Goal: Answer question/provide support

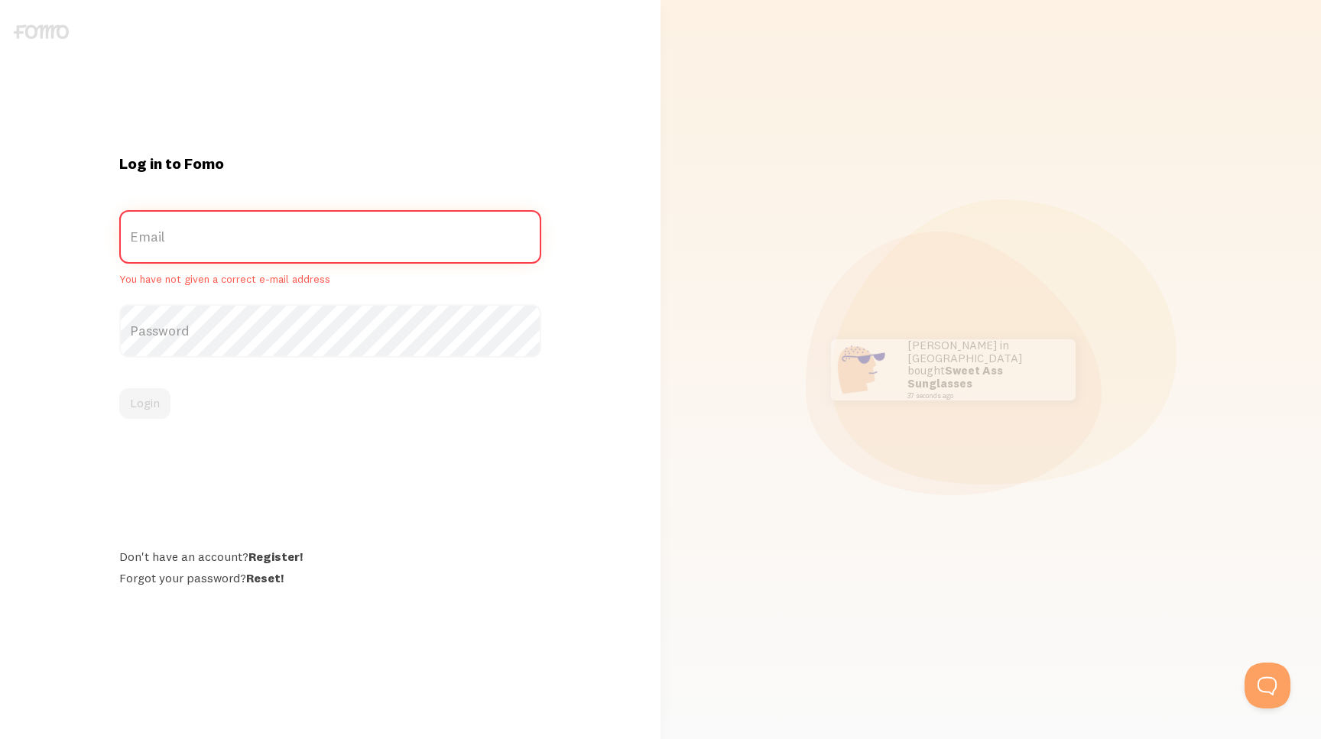
paste input "[EMAIL_ADDRESS][PERSON_NAME][DOMAIN_NAME]"
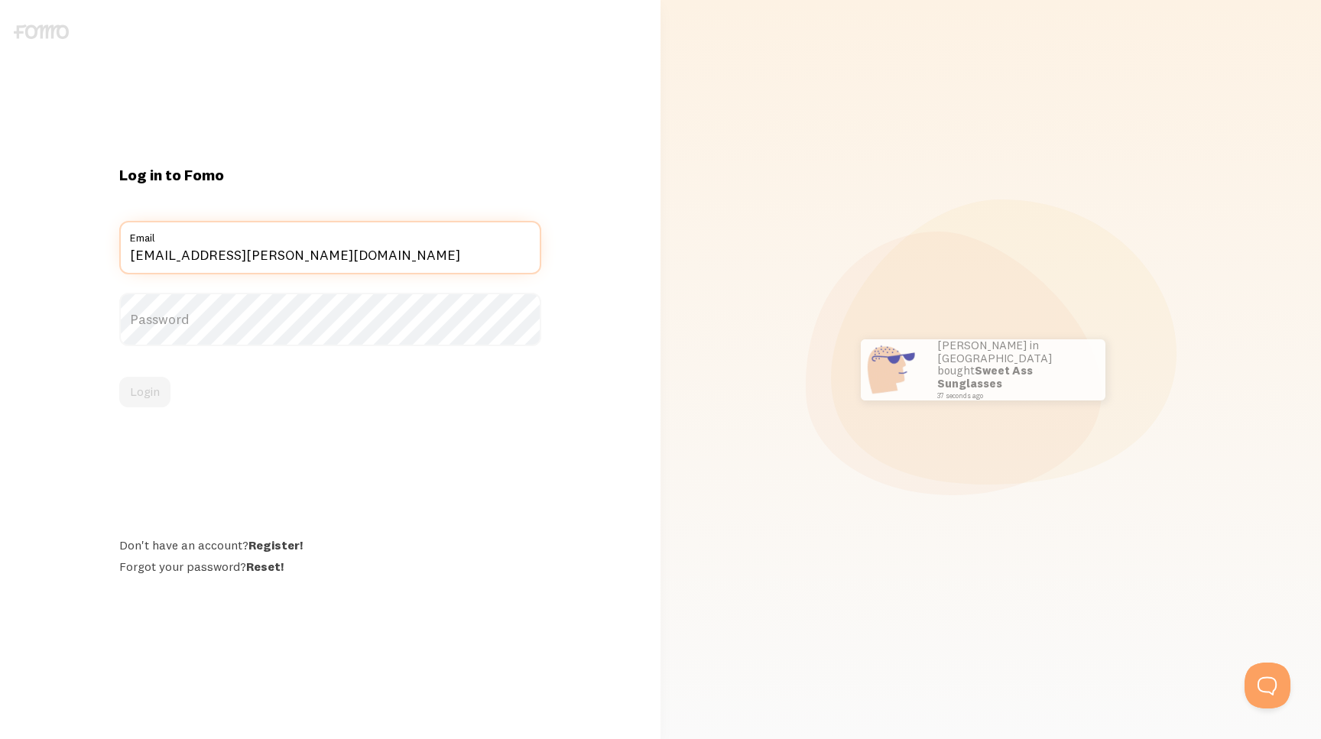
type input "[EMAIL_ADDRESS][PERSON_NAME][DOMAIN_NAME]"
click at [202, 333] on label "Password" at bounding box center [330, 320] width 422 height 54
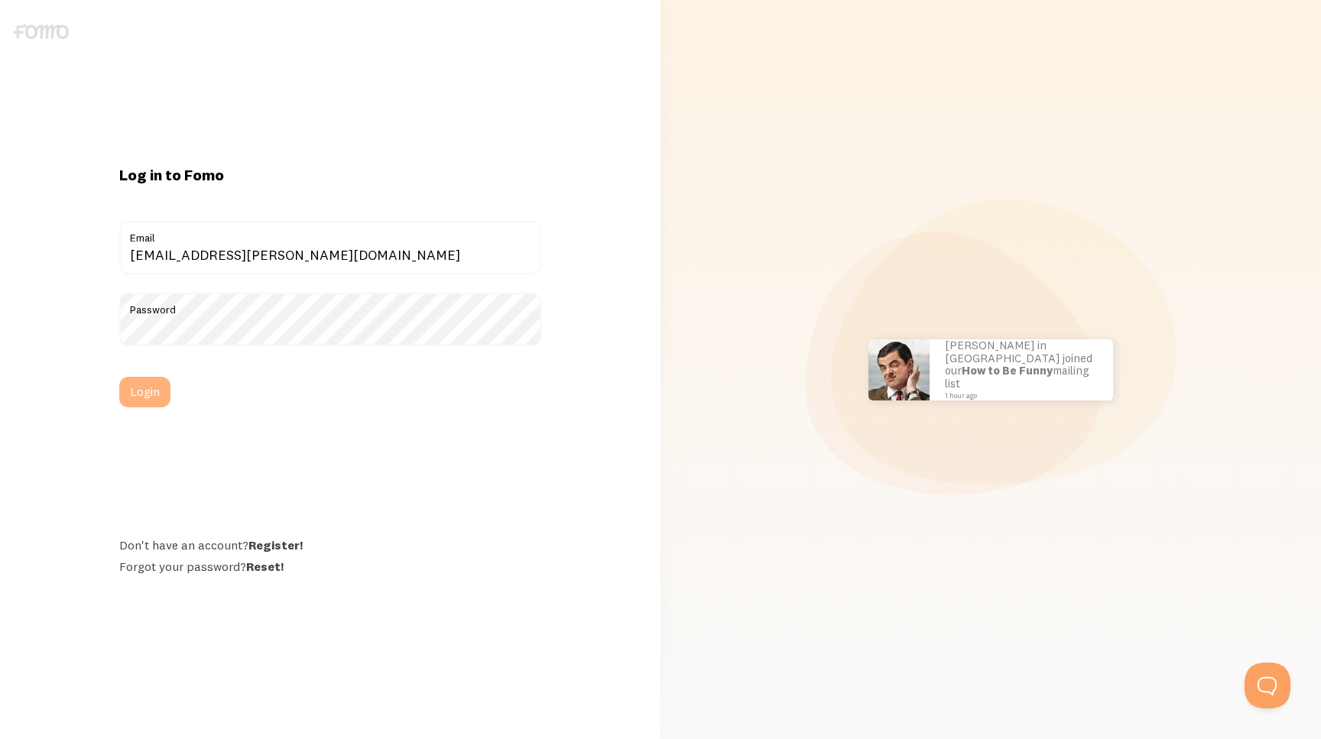
click at [147, 398] on button "Login" at bounding box center [144, 392] width 51 height 31
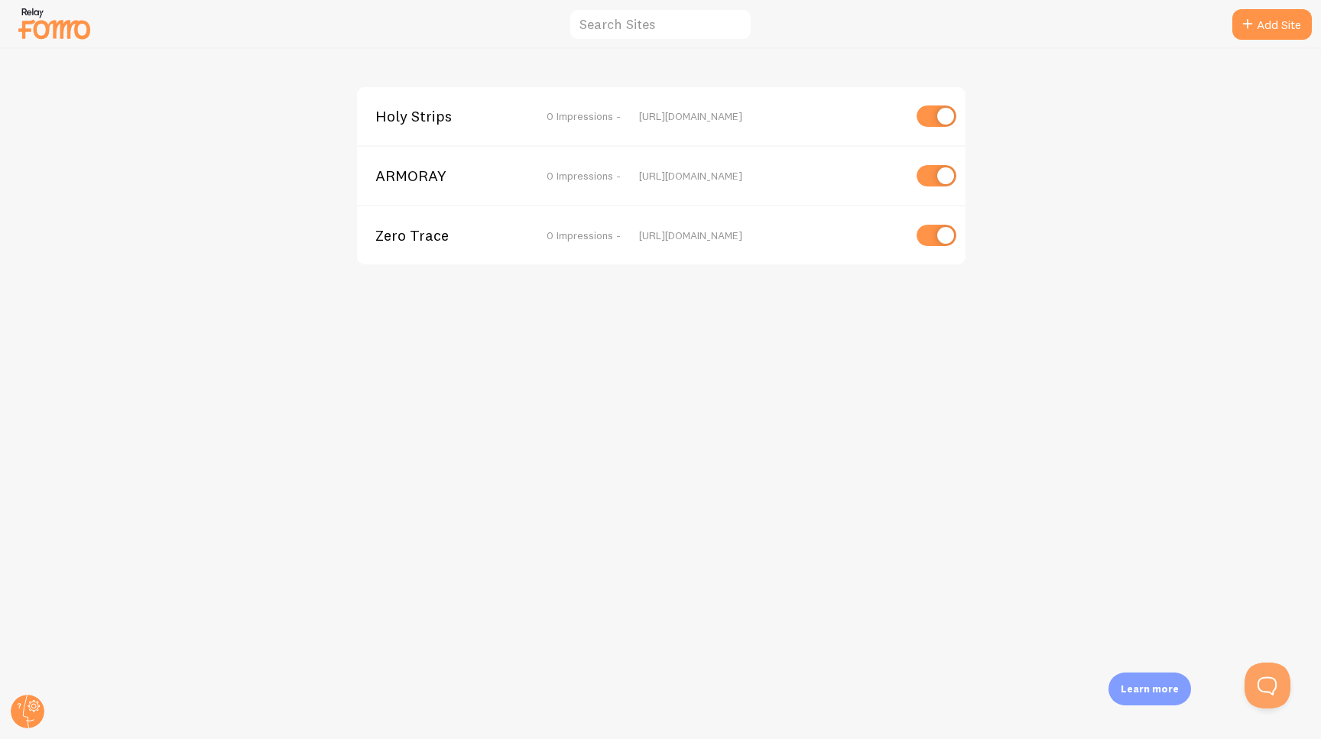
click at [423, 119] on span "Holy Strips" at bounding box center [436, 116] width 123 height 14
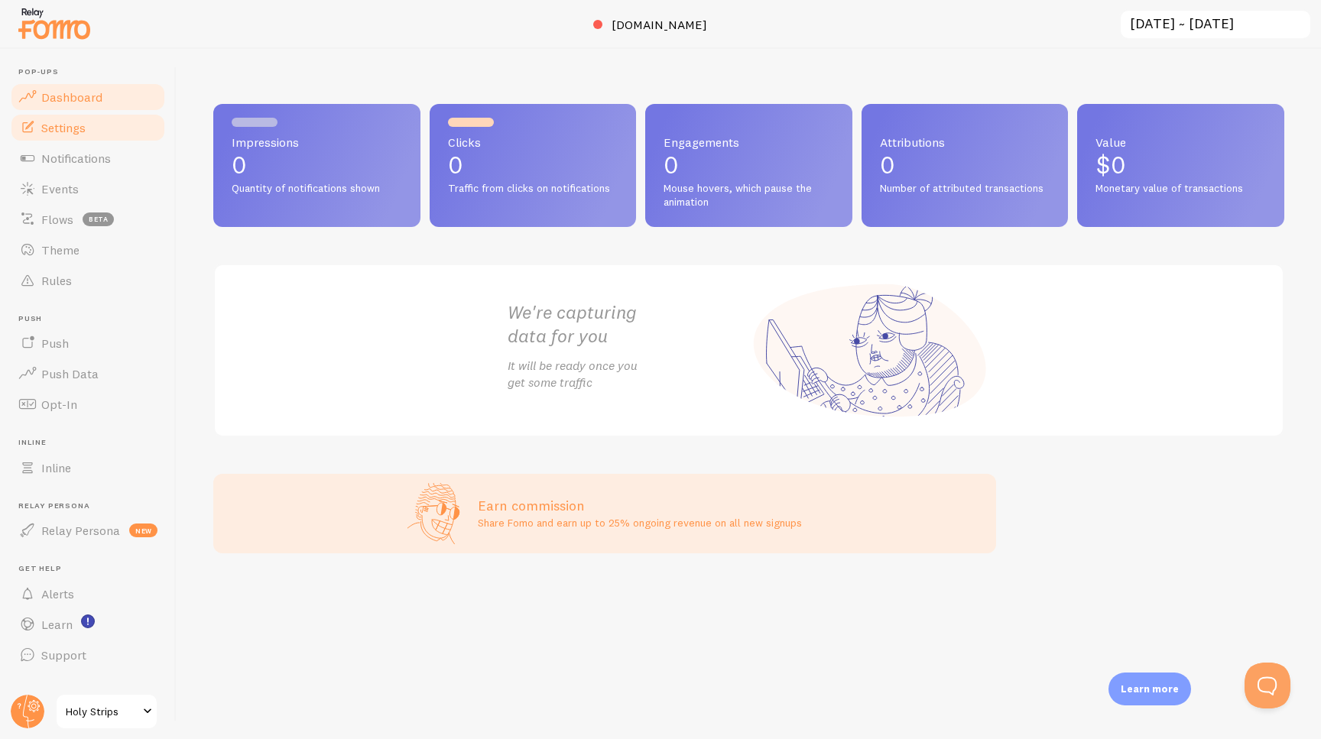
click at [89, 131] on link "Settings" at bounding box center [87, 127] width 157 height 31
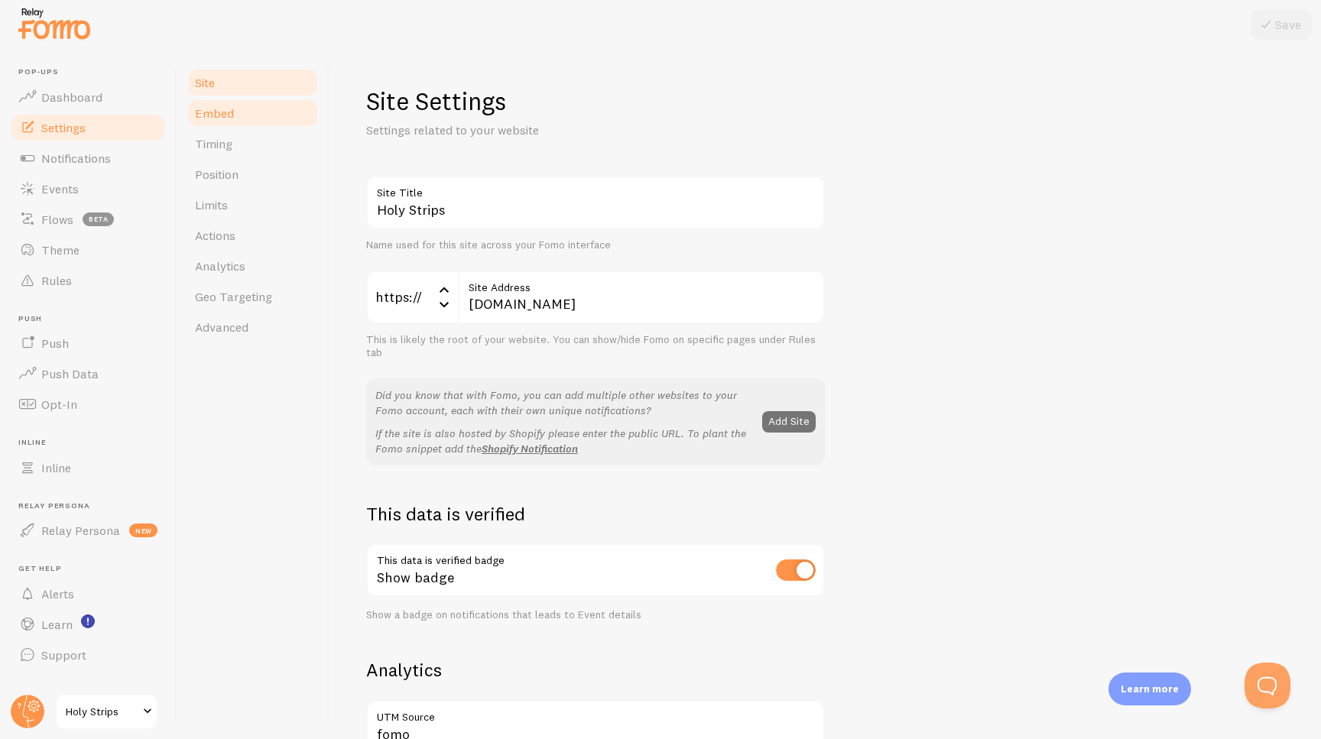
click at [222, 115] on span "Embed" at bounding box center [214, 112] width 39 height 15
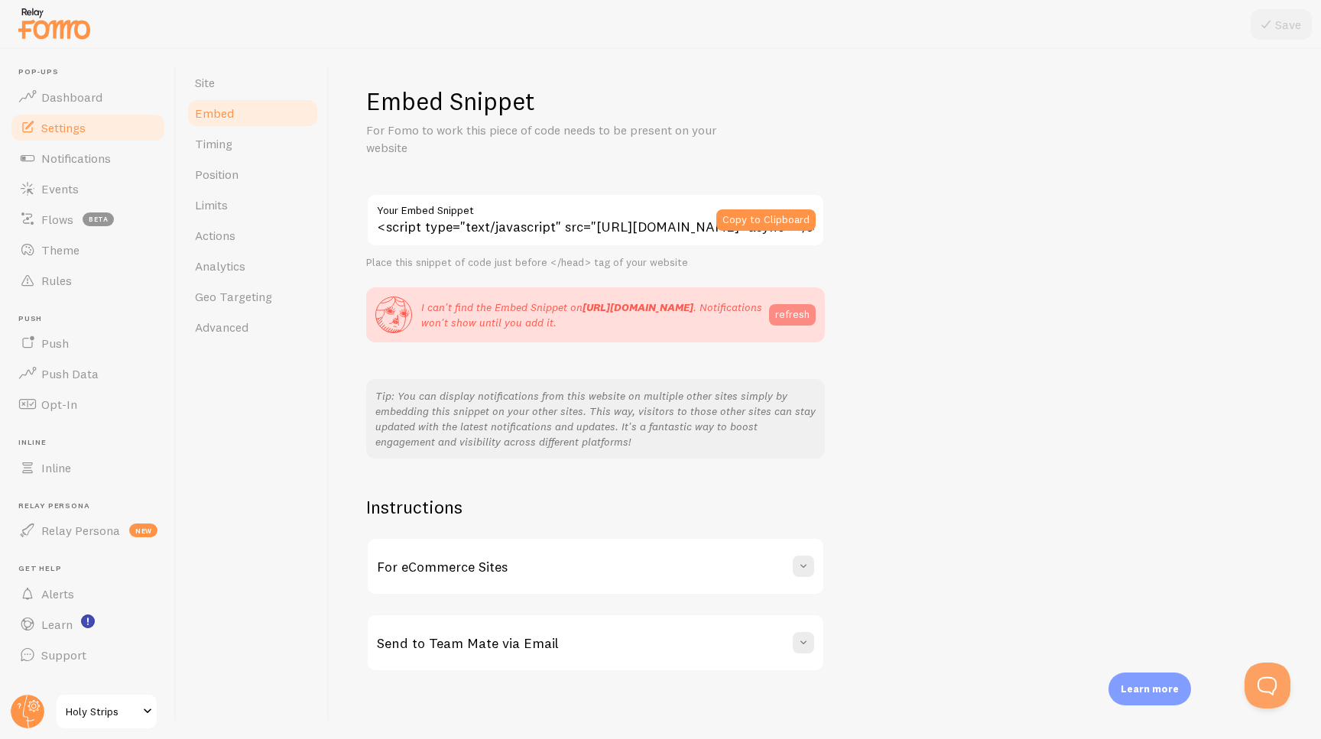
click at [787, 317] on button "refresh" at bounding box center [792, 314] width 47 height 21
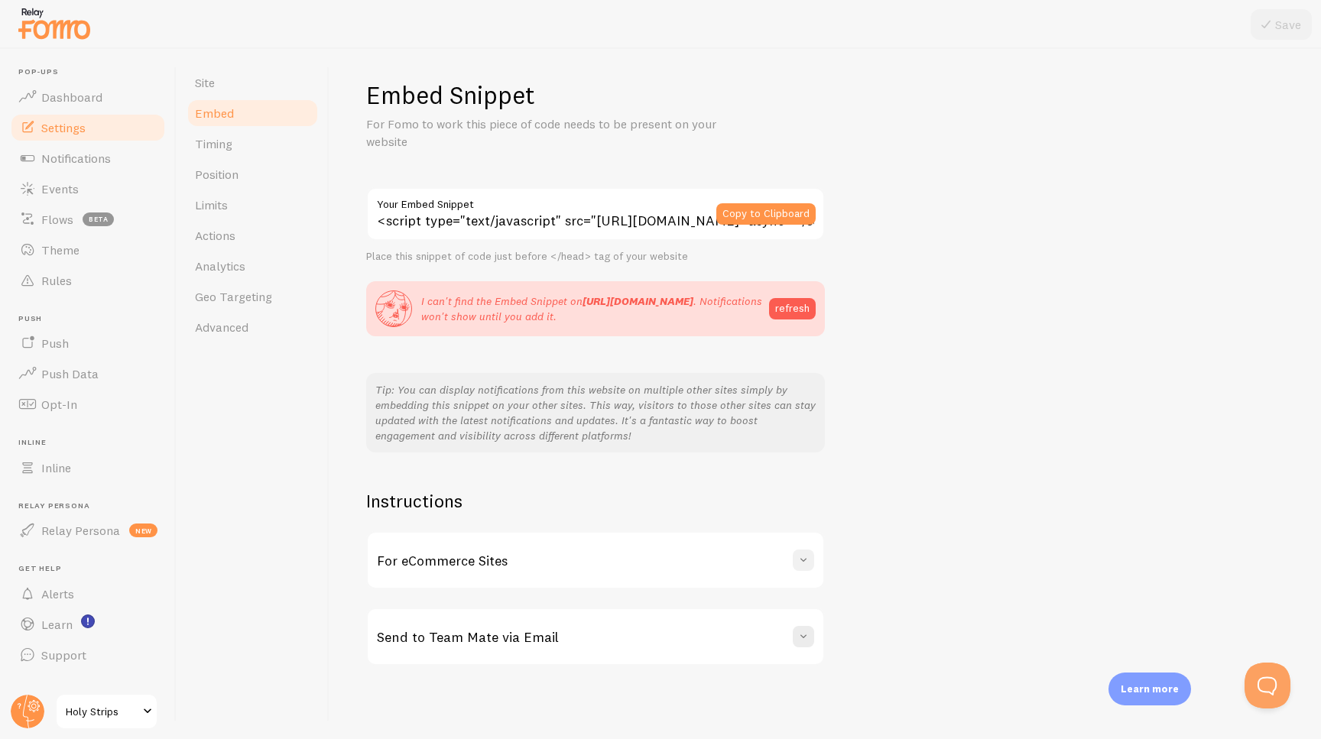
click at [805, 561] on span at bounding box center [803, 560] width 15 height 15
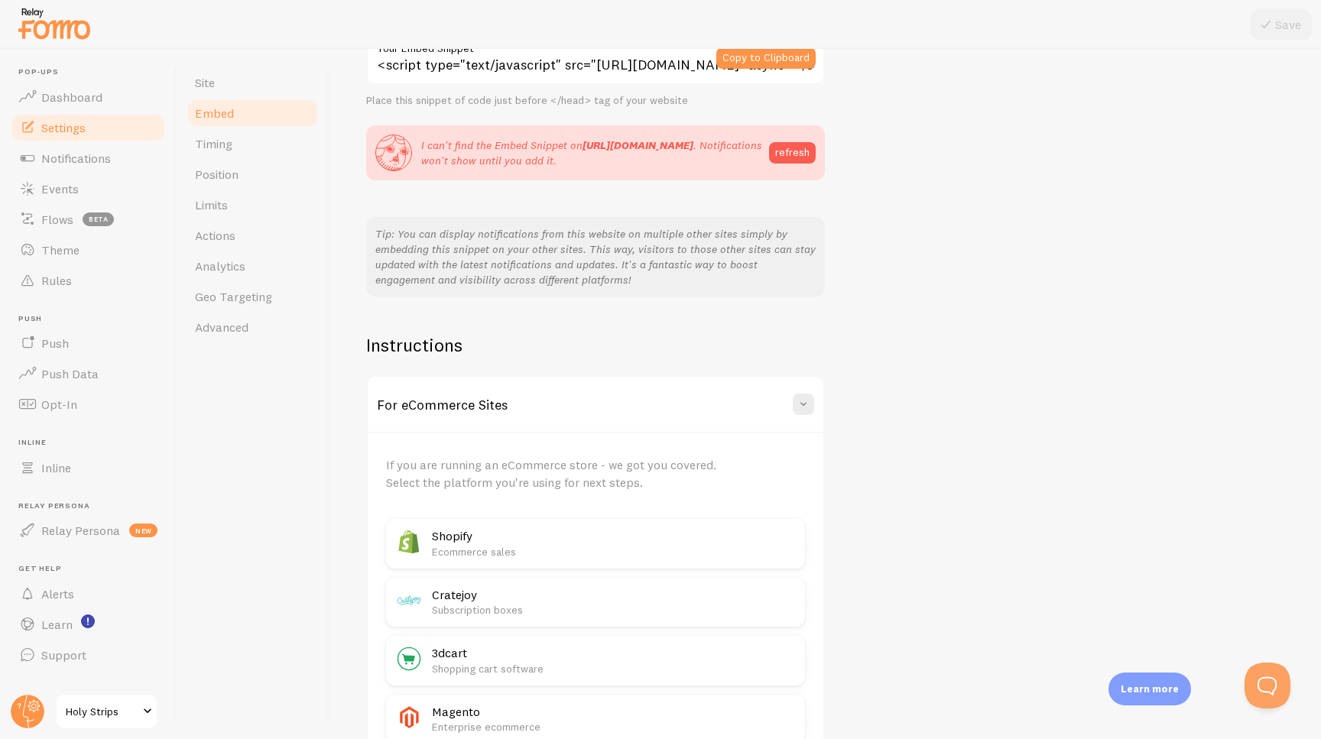
scroll to position [296, 0]
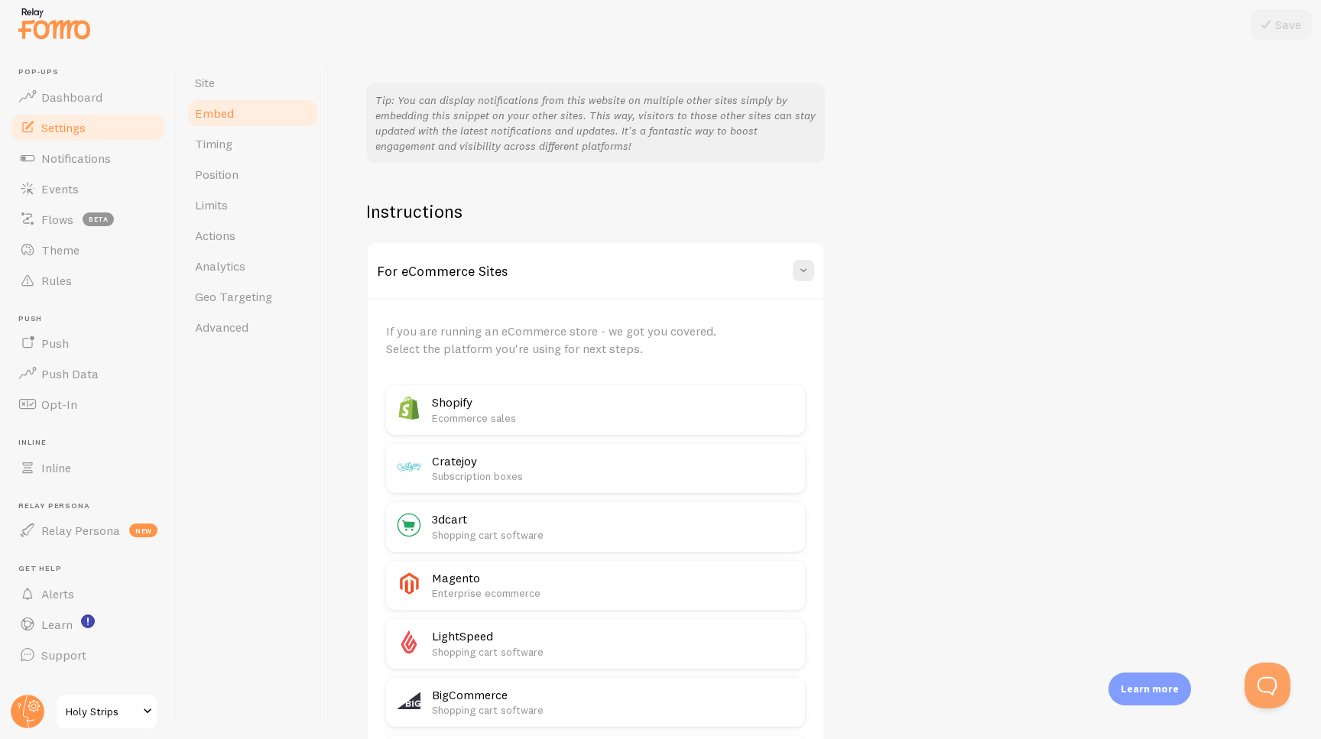
click at [500, 408] on h2 "Shopify" at bounding box center [614, 402] width 364 height 16
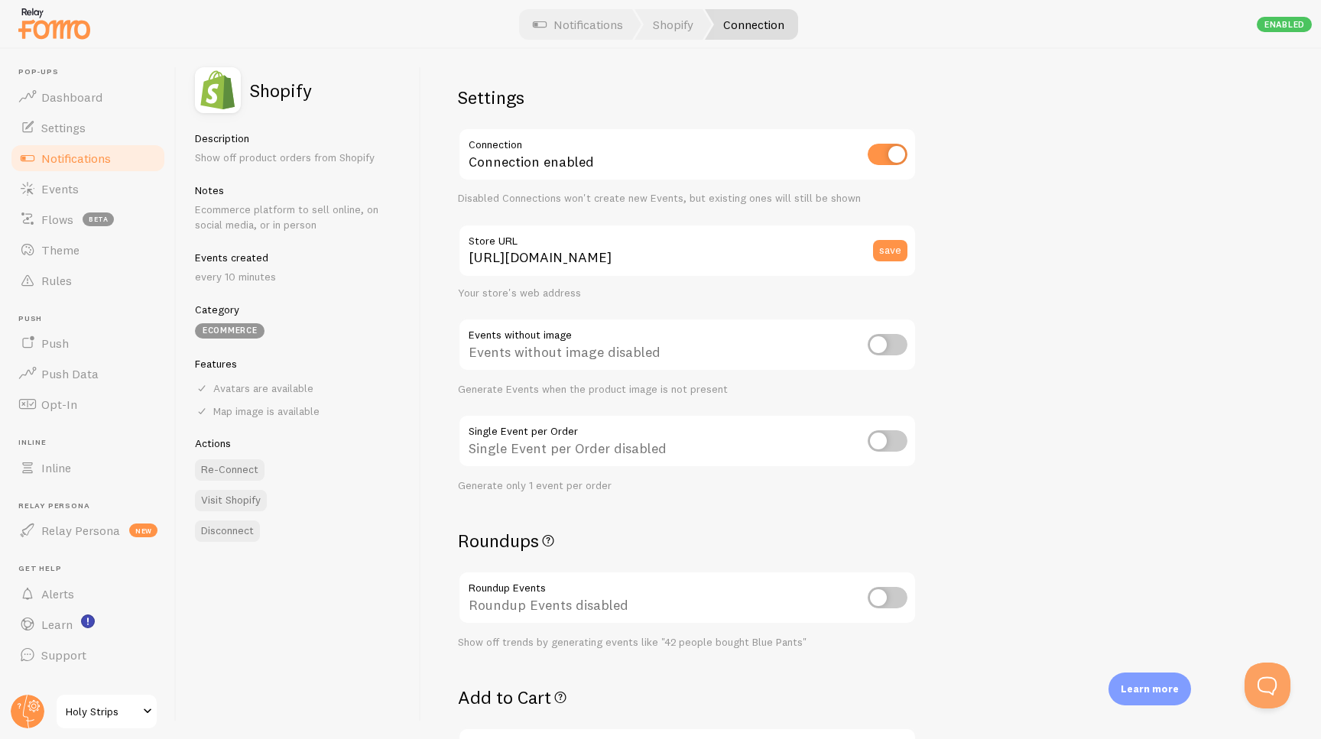
drag, startPoint x: 683, startPoint y: 232, endPoint x: 670, endPoint y: 254, distance: 25.0
click at [683, 235] on label "Store URL" at bounding box center [687, 237] width 459 height 26
click at [670, 254] on input "https://holystrips.com" at bounding box center [687, 251] width 459 height 54
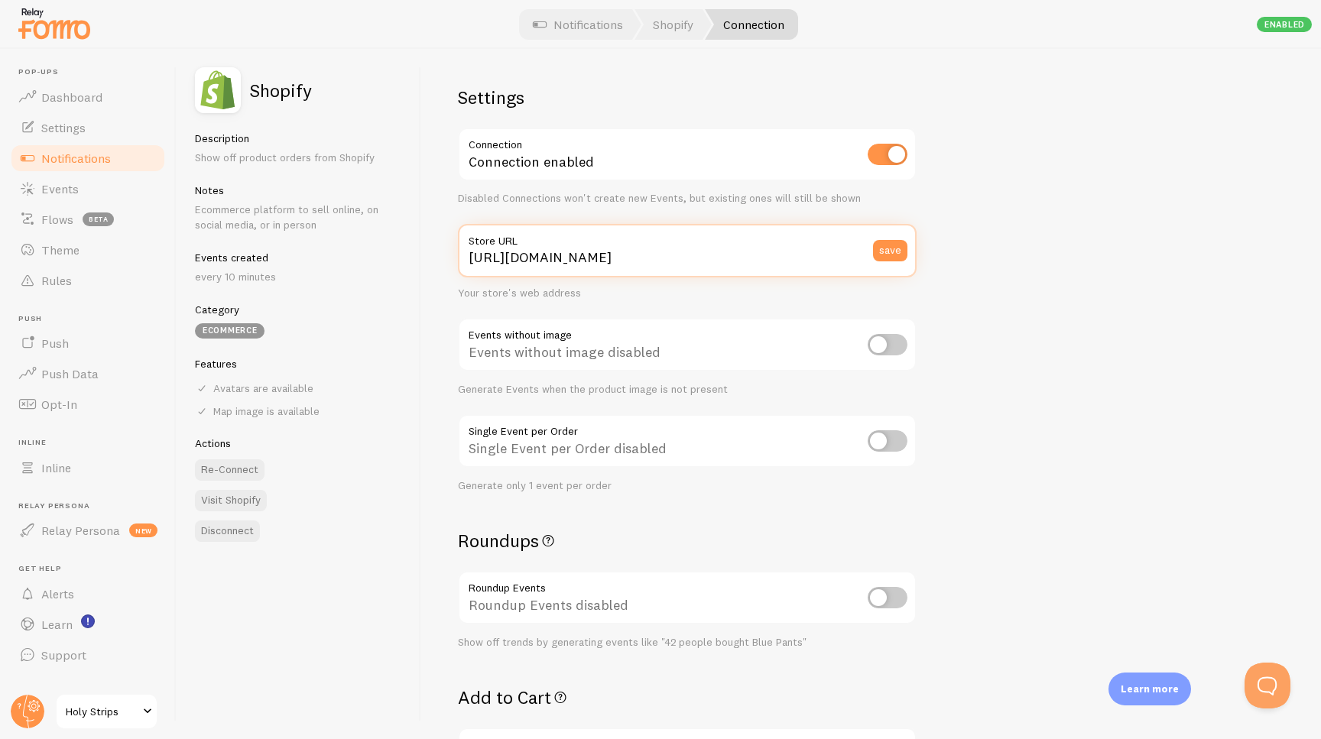
click at [681, 255] on input "https://holystrips.com" at bounding box center [687, 251] width 459 height 54
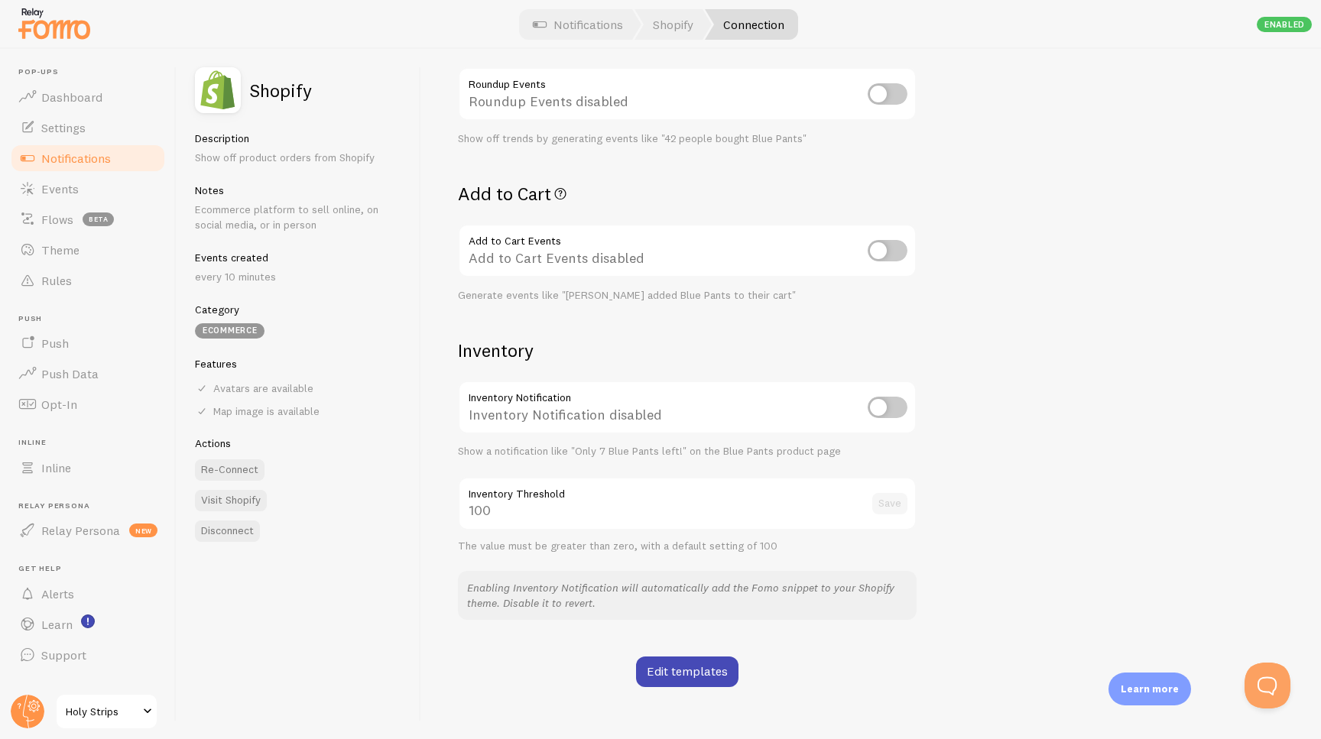
scroll to position [526, 0]
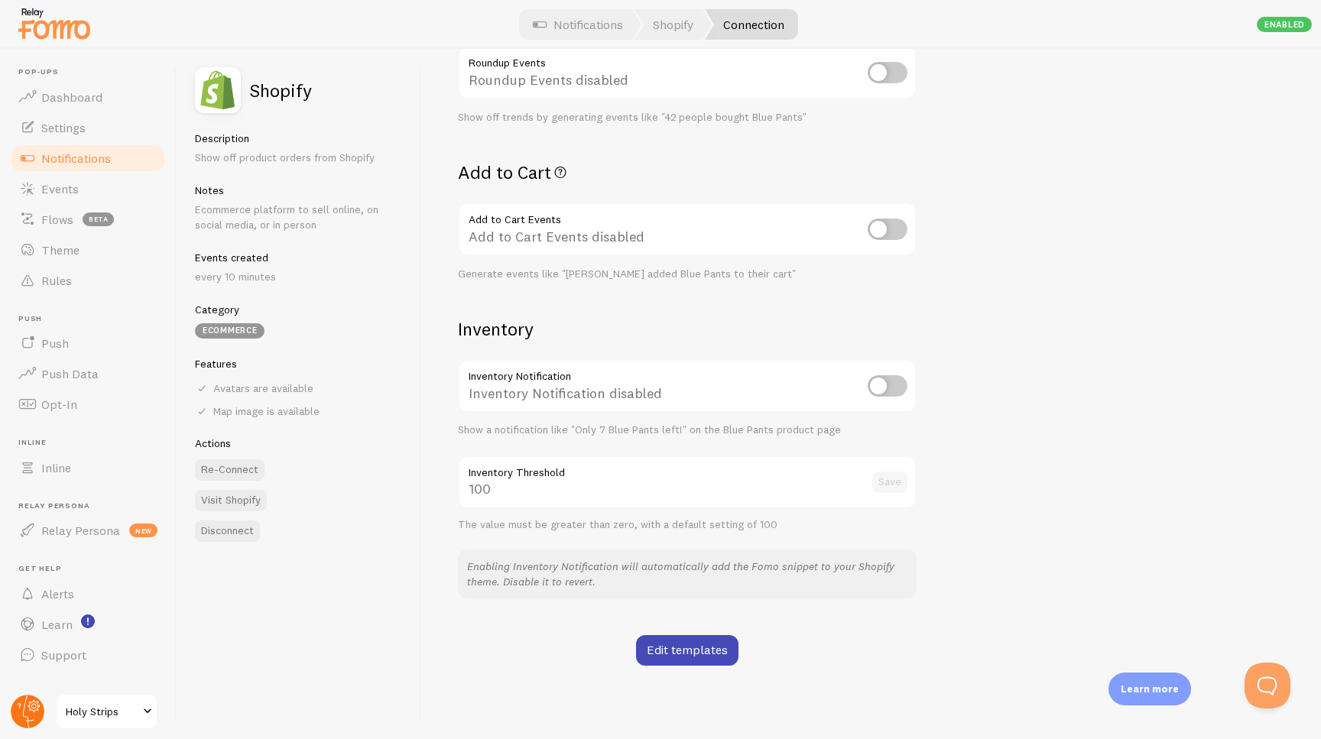
click at [34, 706] on icon at bounding box center [33, 706] width 5 height 5
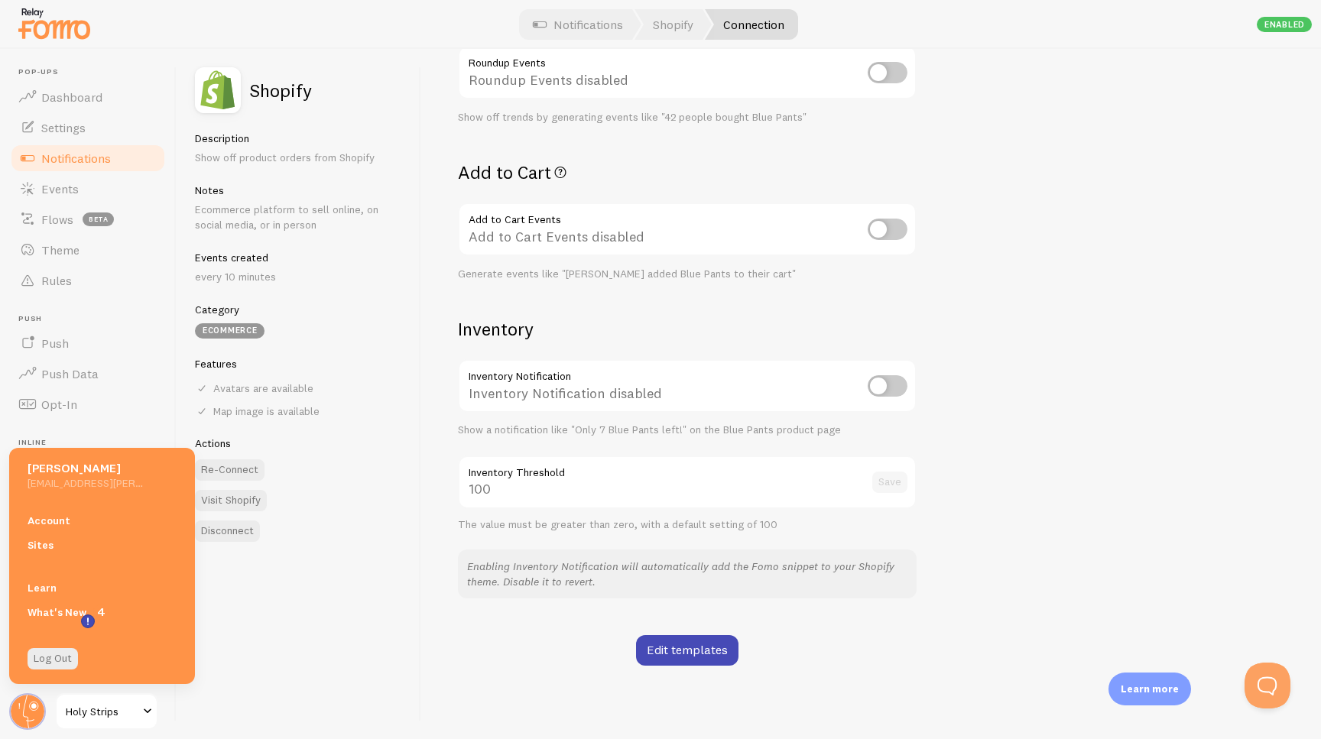
drag, startPoint x: 272, startPoint y: 637, endPoint x: 118, endPoint y: 712, distance: 170.9
click at [271, 637] on div "Shopify Description Show off product orders from Shopify Notes Ecommerce platfo…" at bounding box center [299, 394] width 245 height 690
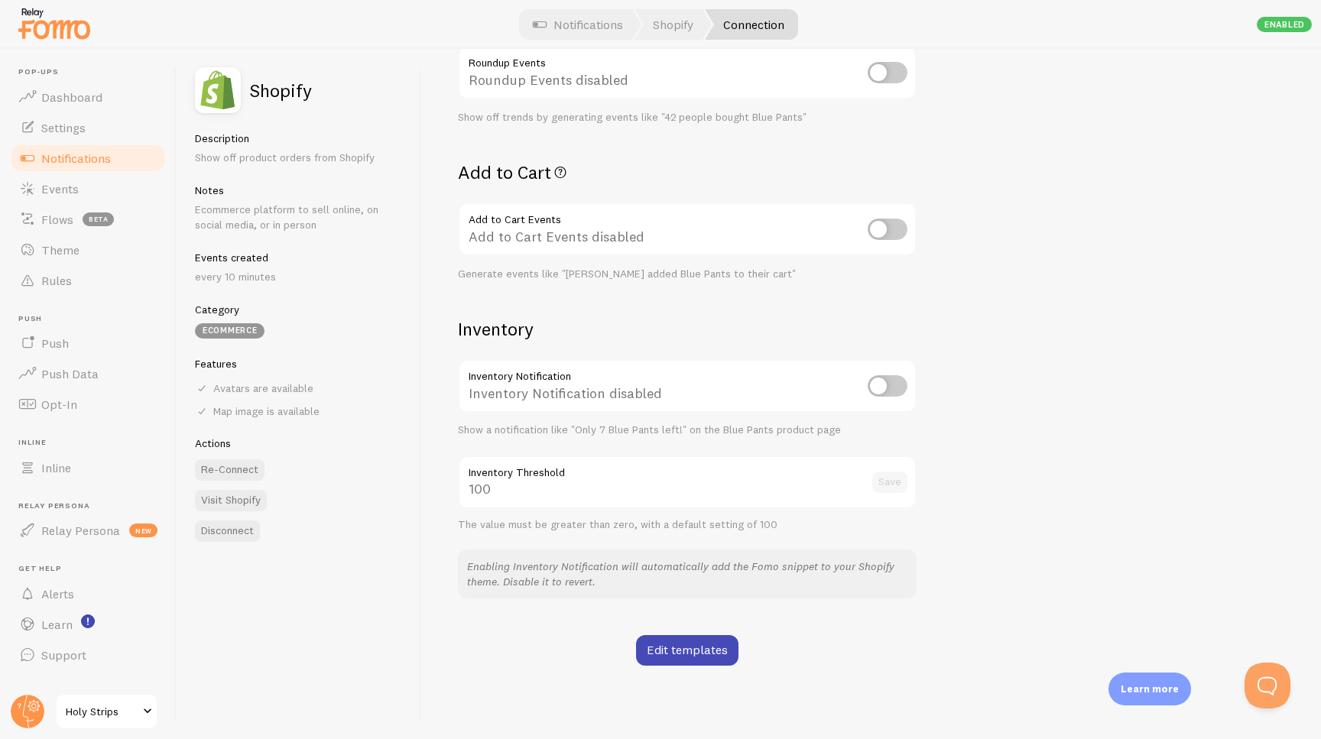
click at [89, 706] on span "Holy Strips" at bounding box center [102, 711] width 73 height 18
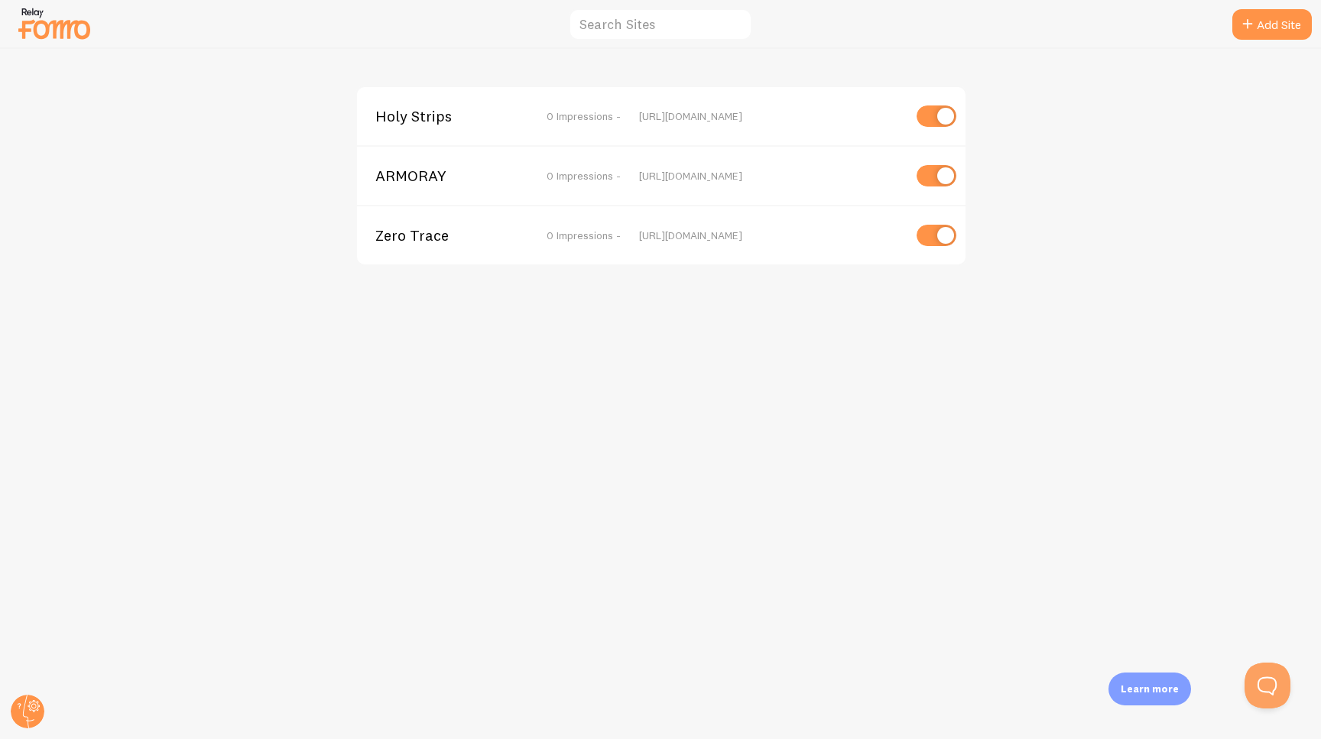
click at [574, 180] on span "0 Impressions -" at bounding box center [584, 176] width 74 height 14
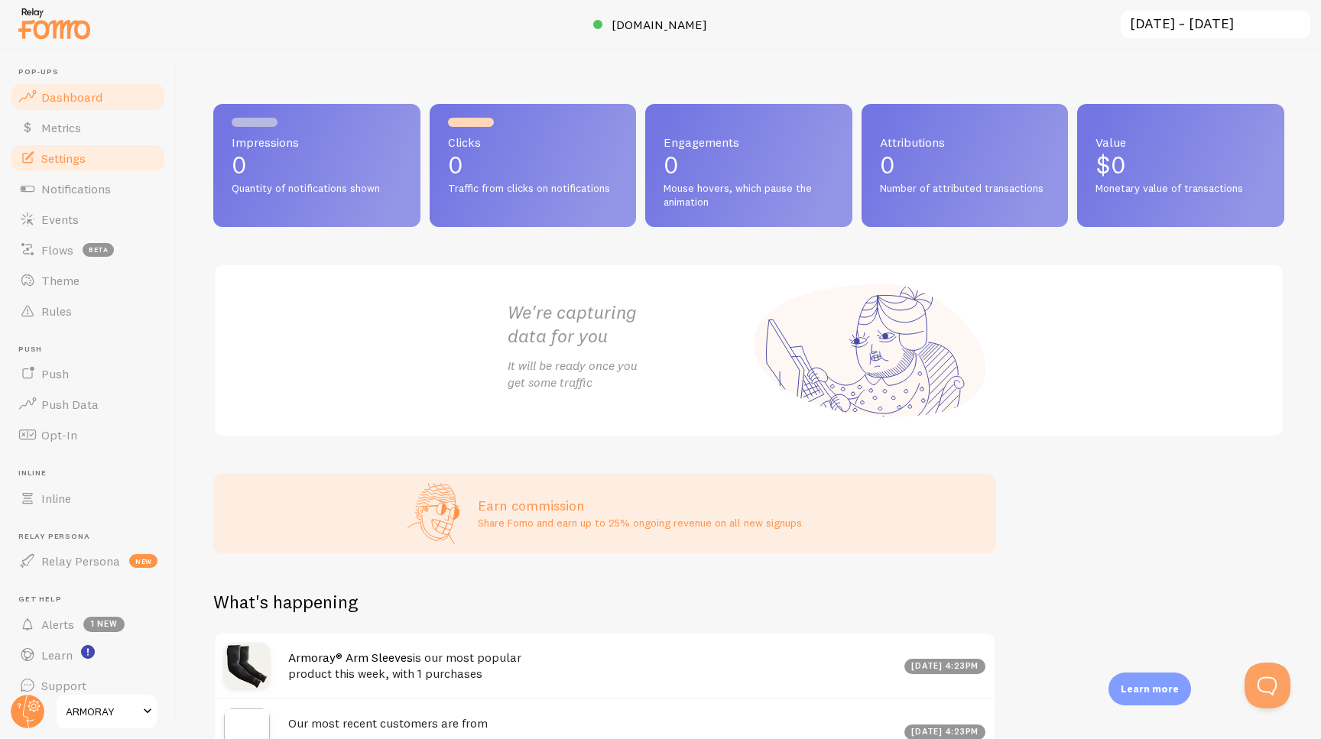
click at [67, 153] on span "Settings" at bounding box center [63, 158] width 44 height 15
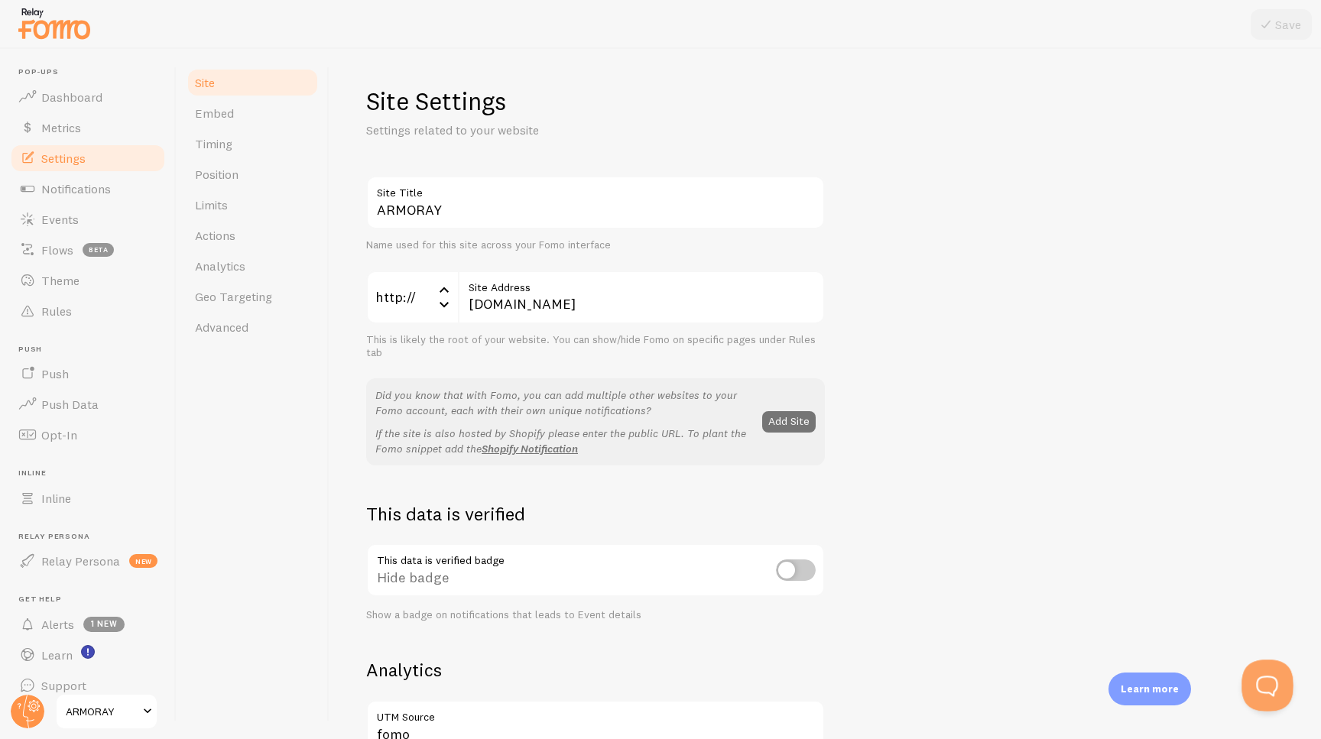
click at [1259, 683] on button "Open Beacon popover" at bounding box center [1264, 683] width 46 height 46
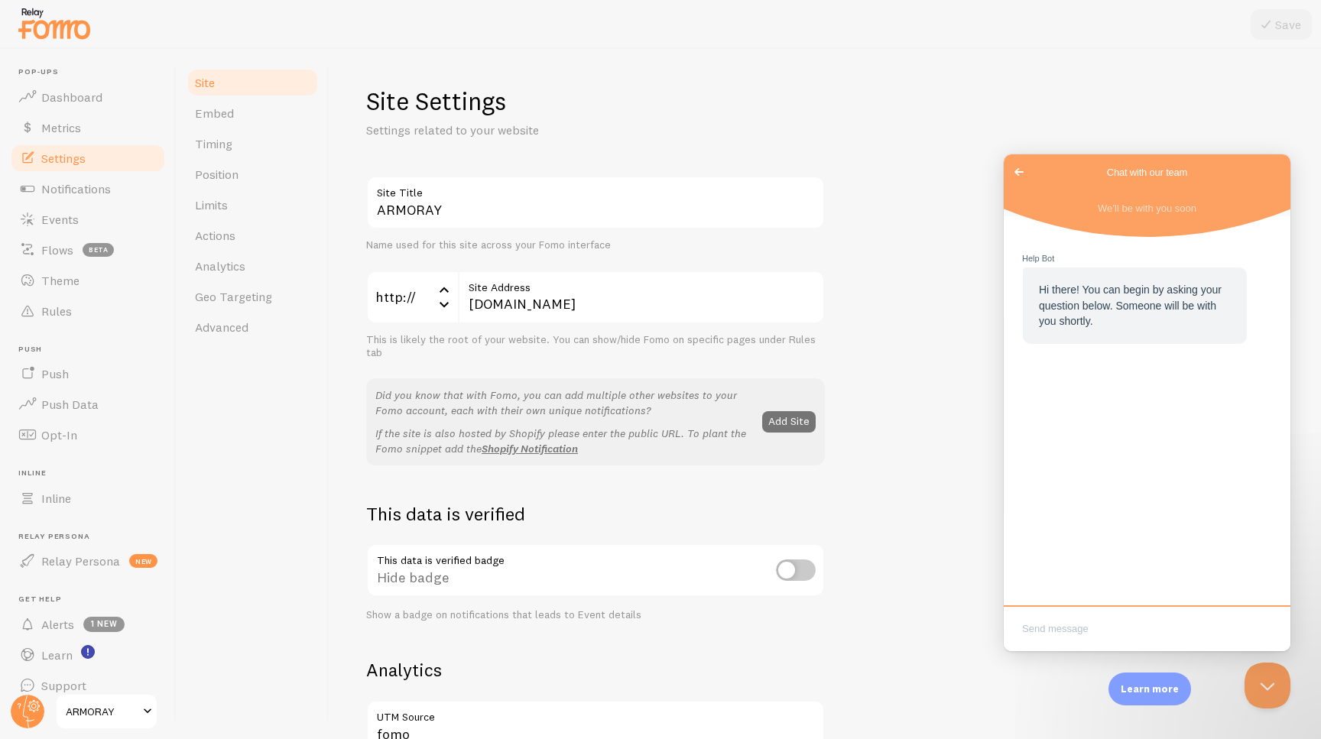
click at [1069, 632] on textarea "Write chat message" at bounding box center [1147, 630] width 281 height 36
click at [238, 110] on link "Embed" at bounding box center [253, 113] width 134 height 31
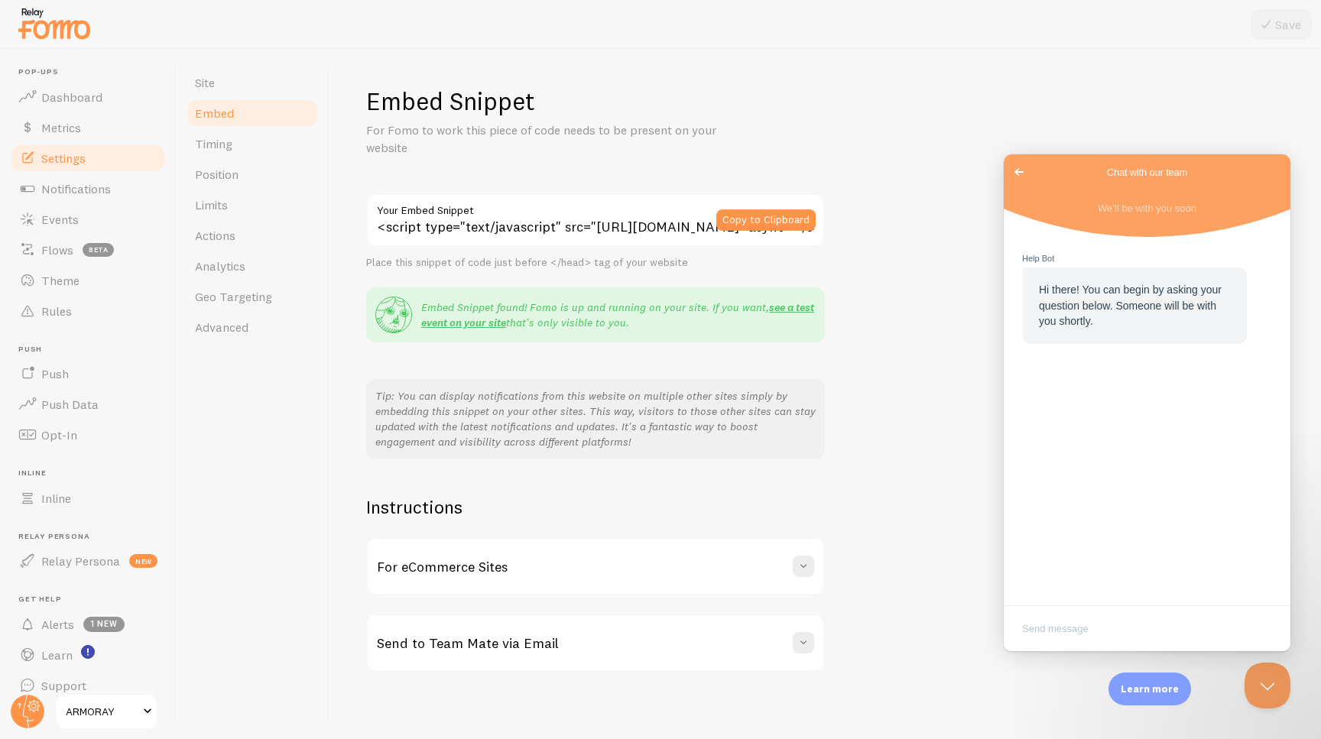
scroll to position [6, 0]
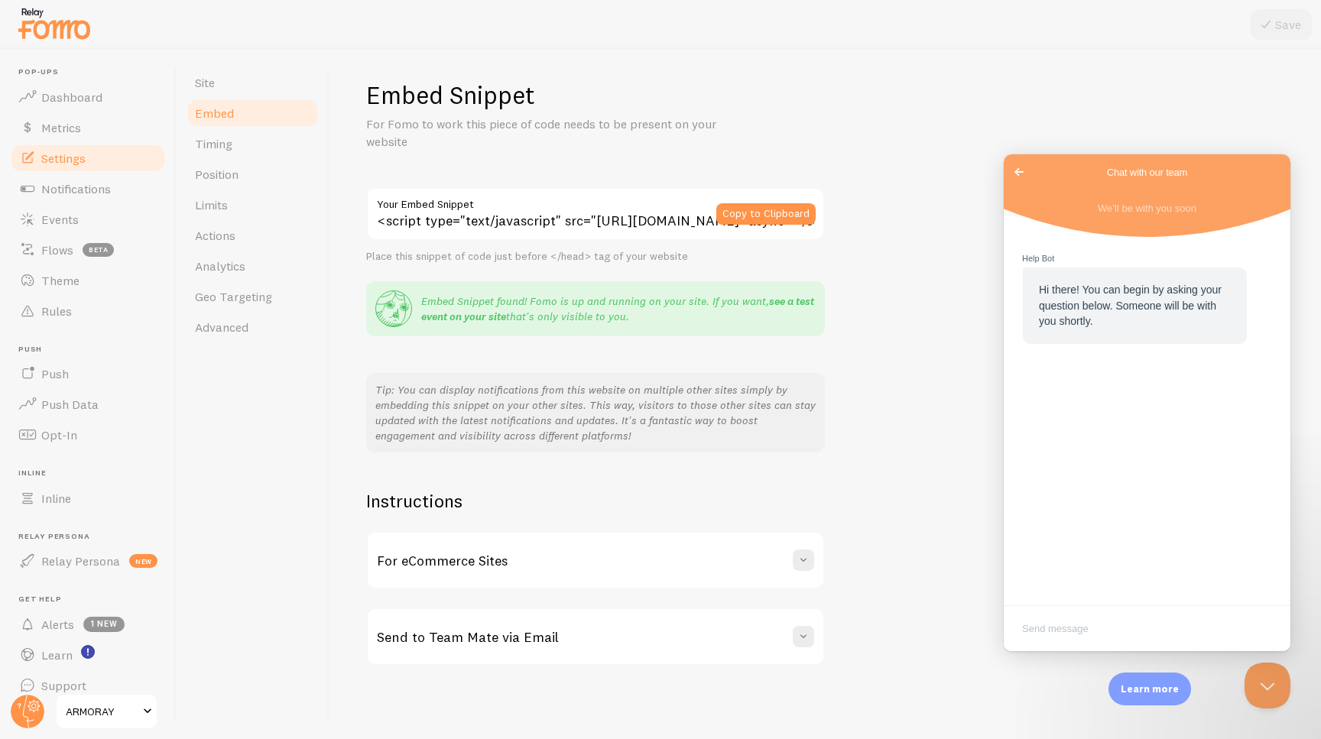
click at [790, 298] on link "see a test event on your site" at bounding box center [617, 308] width 393 height 29
click at [1059, 627] on textarea "Write chat message" at bounding box center [1147, 630] width 281 height 36
type textarea "I"
type textarea "i"
type textarea "Hi there"
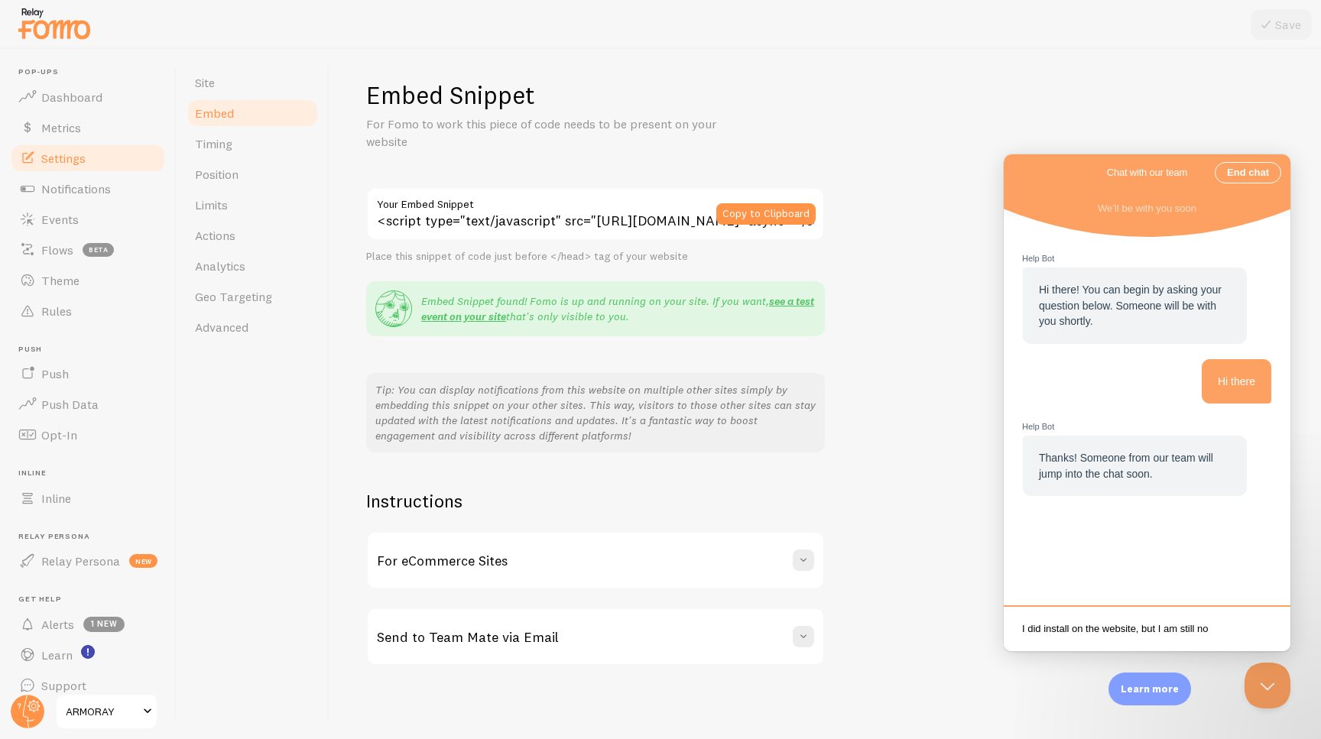
scroll to position [2, 0]
type textarea "I did install on the website, but I am still not seeing any notifications."
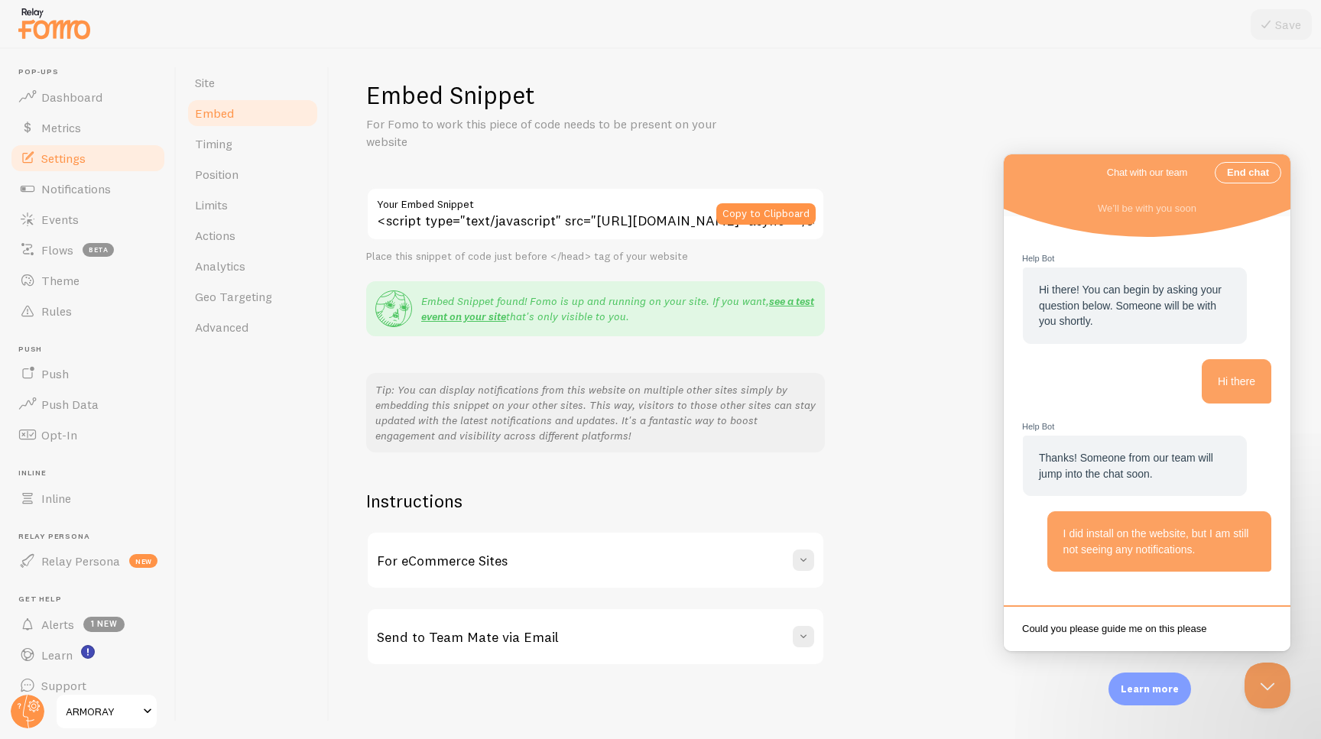
type textarea "Could you please guide me on this please?"
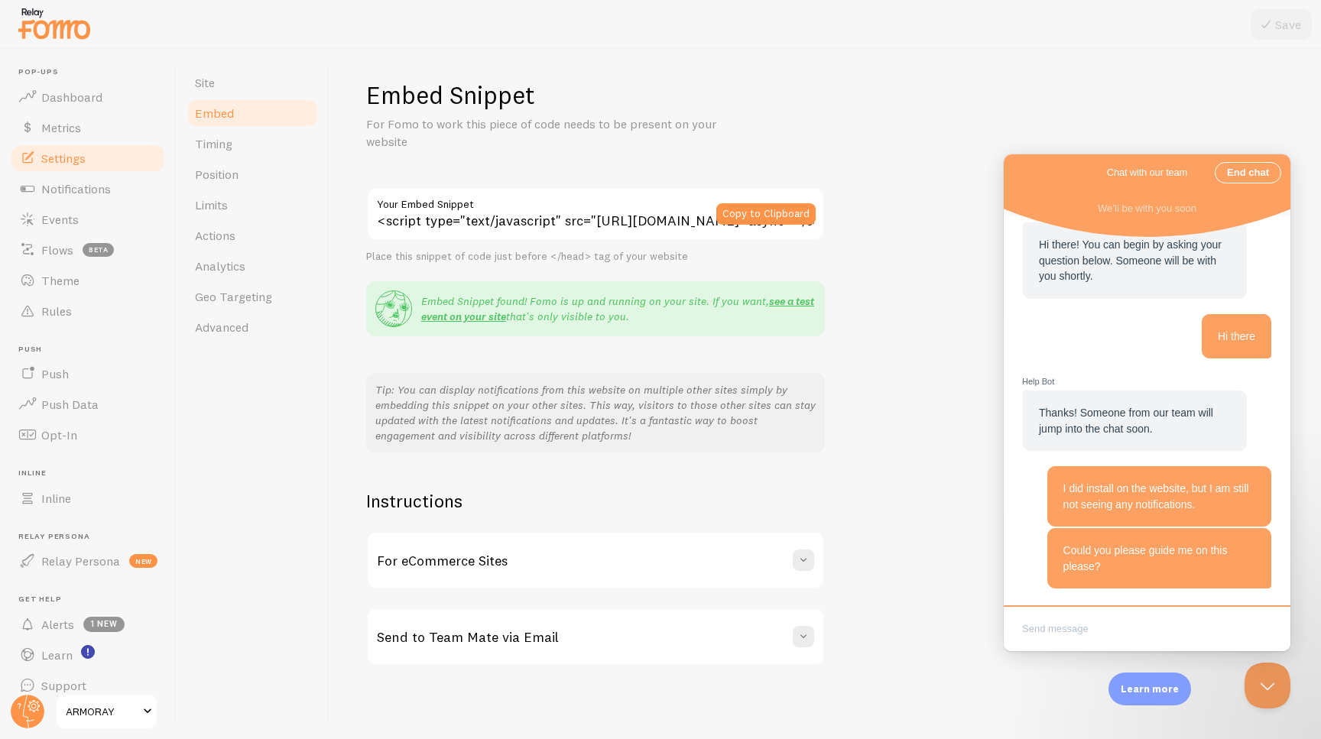
click at [79, 717] on span "ARMORAY" at bounding box center [102, 711] width 73 height 18
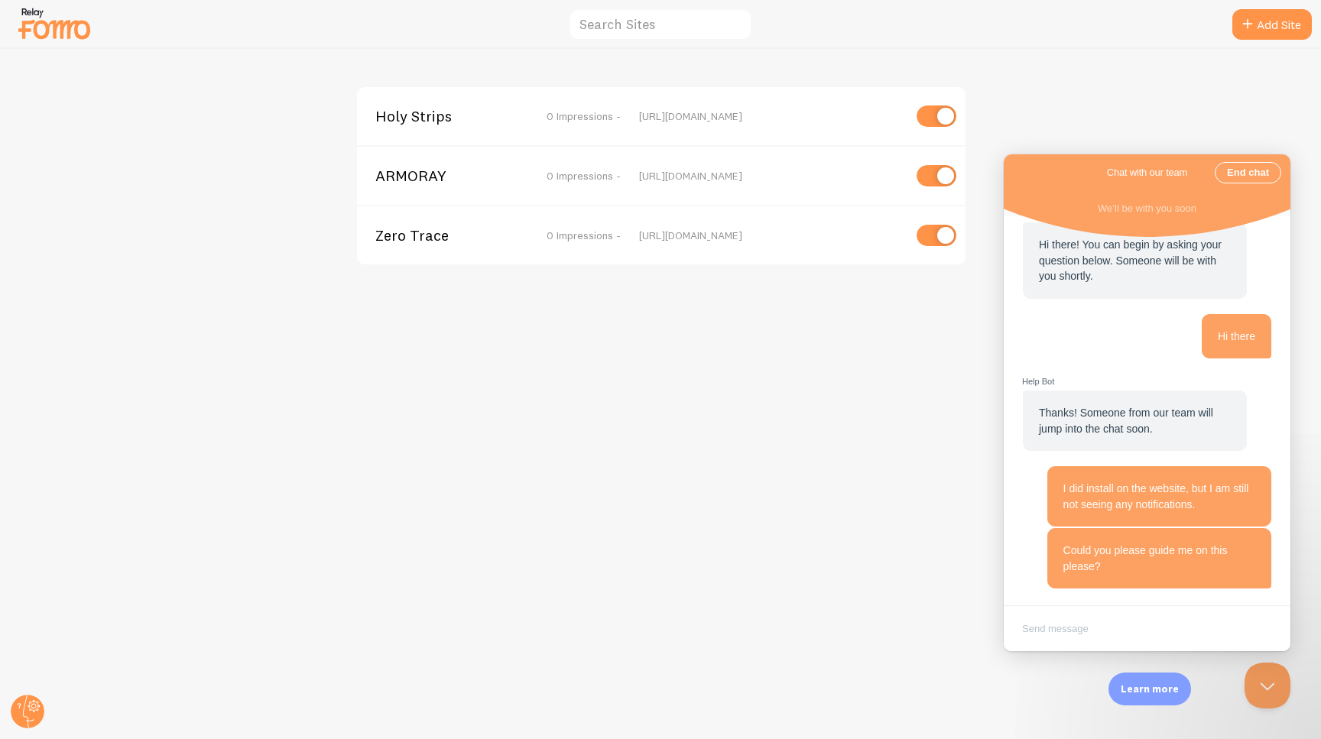
click at [581, 120] on span "0 Impressions -" at bounding box center [584, 116] width 74 height 14
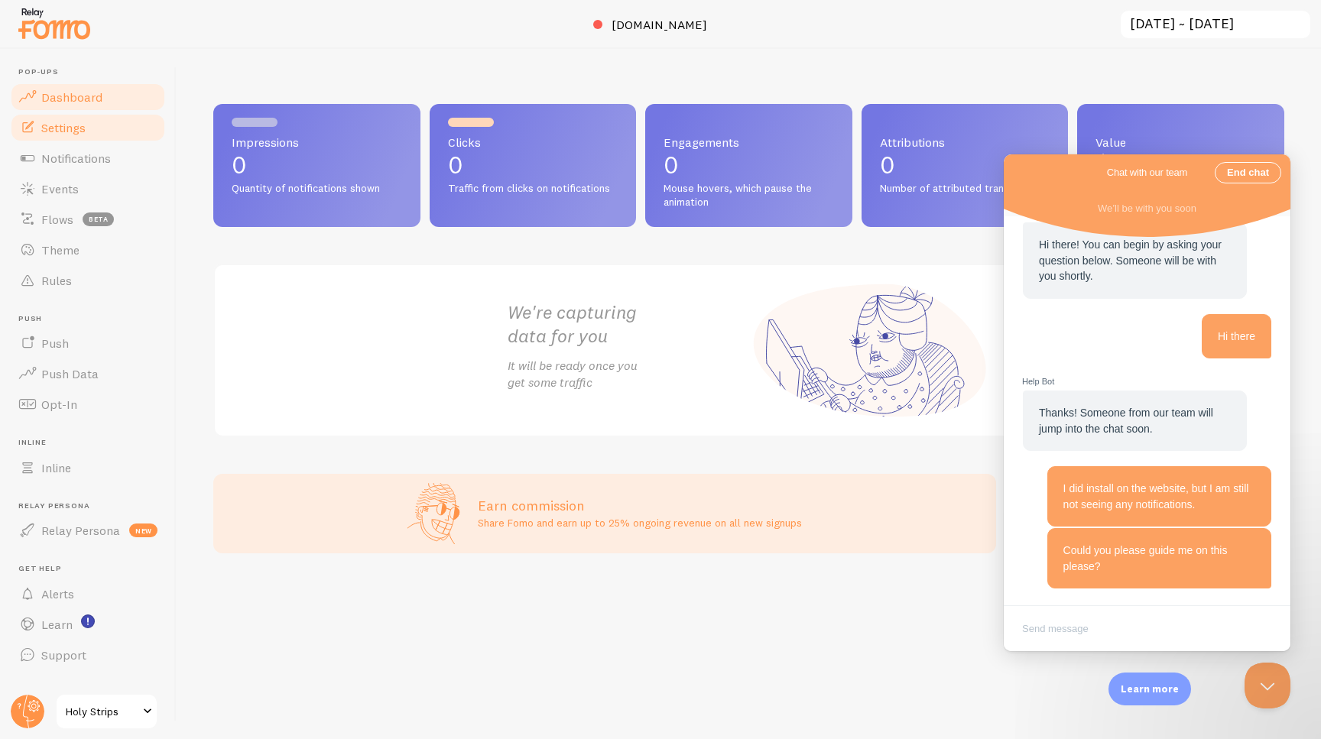
click at [76, 130] on span "Settings" at bounding box center [63, 127] width 44 height 15
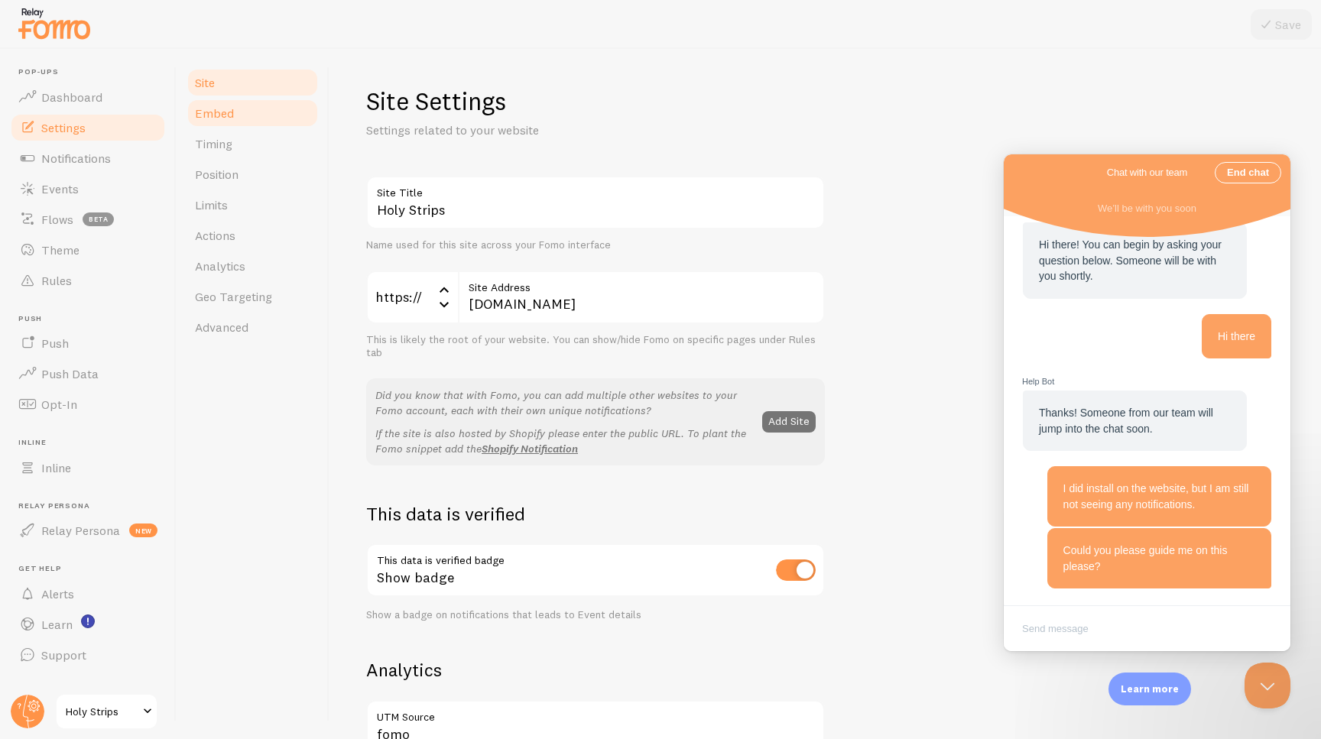
click at [232, 115] on span "Embed" at bounding box center [214, 112] width 39 height 15
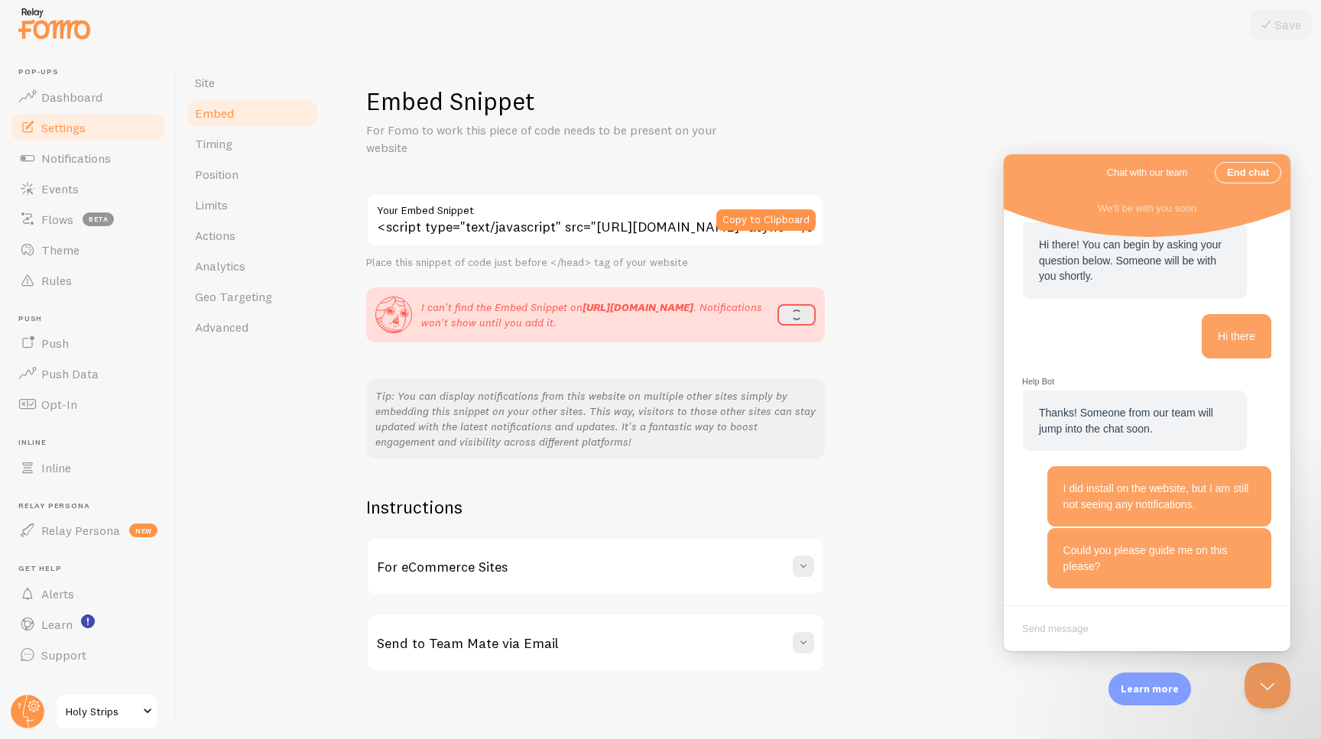
scroll to position [6, 0]
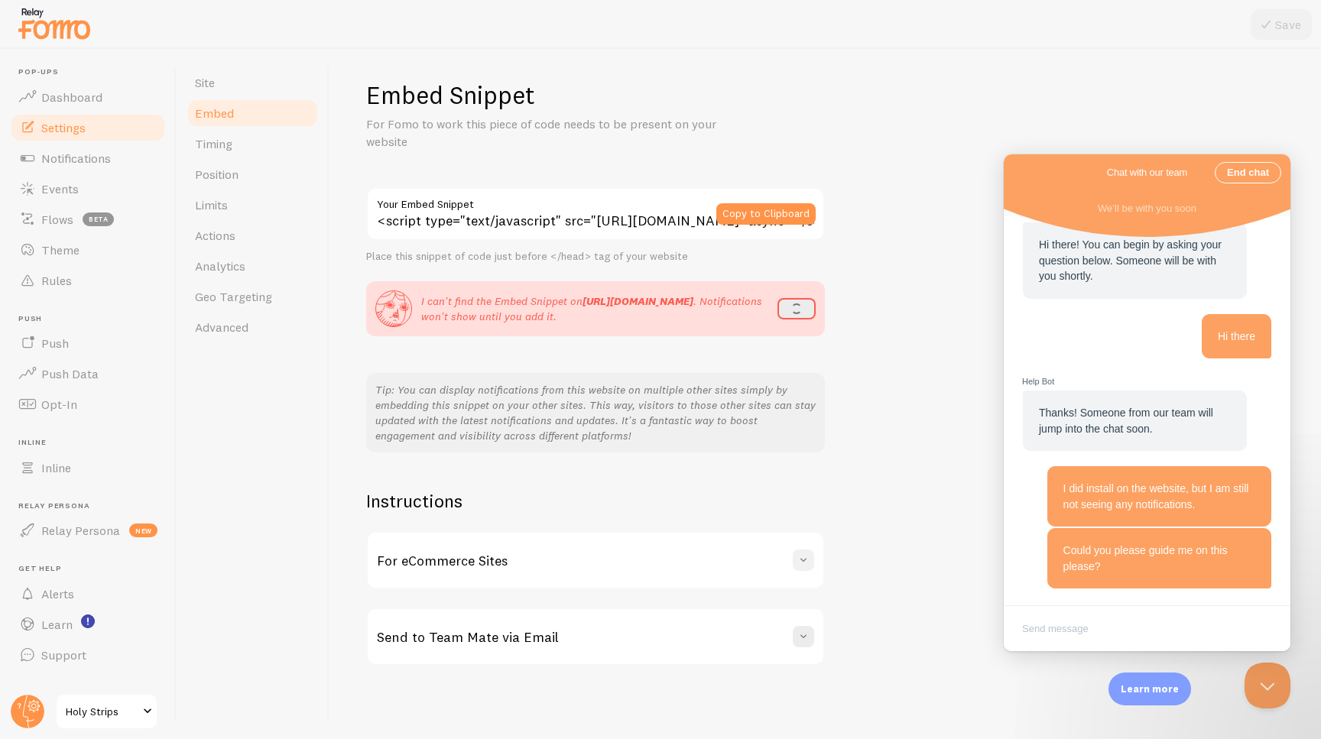
click at [799, 558] on span at bounding box center [803, 560] width 15 height 15
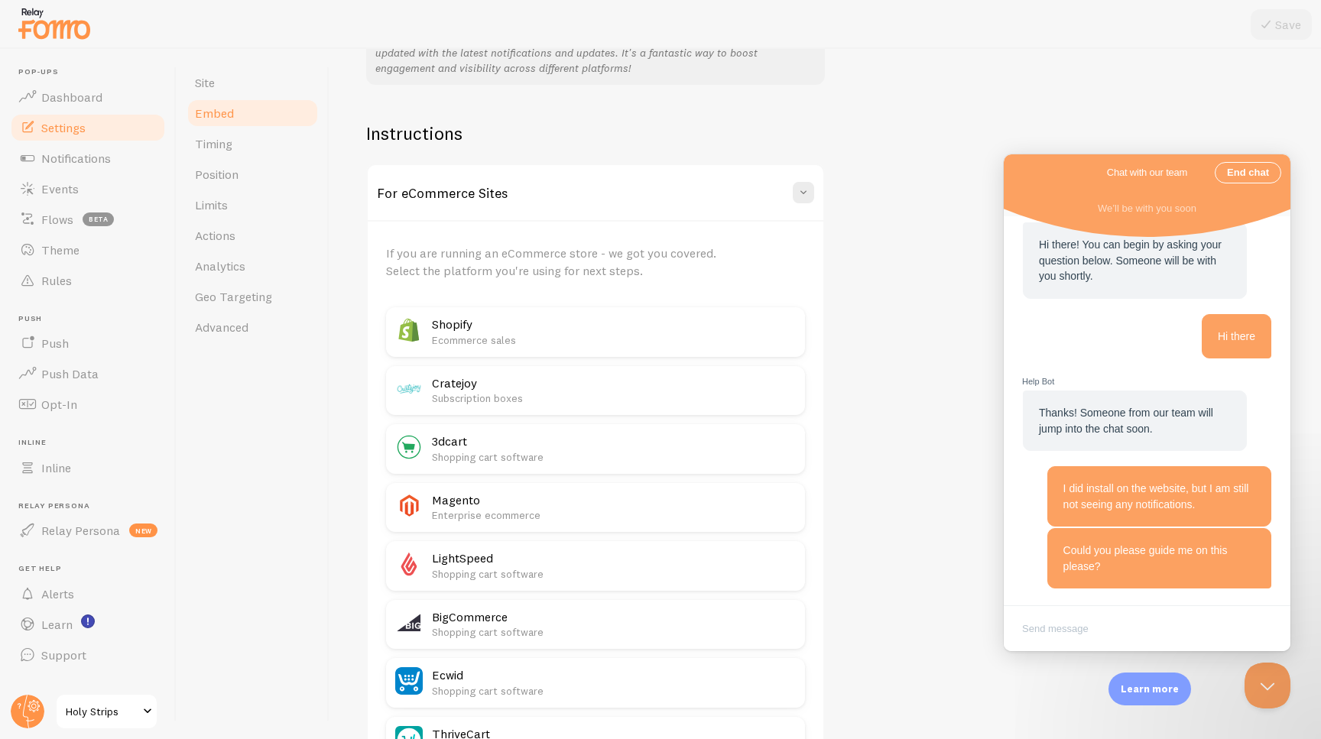
scroll to position [376, 0]
click at [527, 333] on p "Ecommerce sales" at bounding box center [614, 337] width 364 height 15
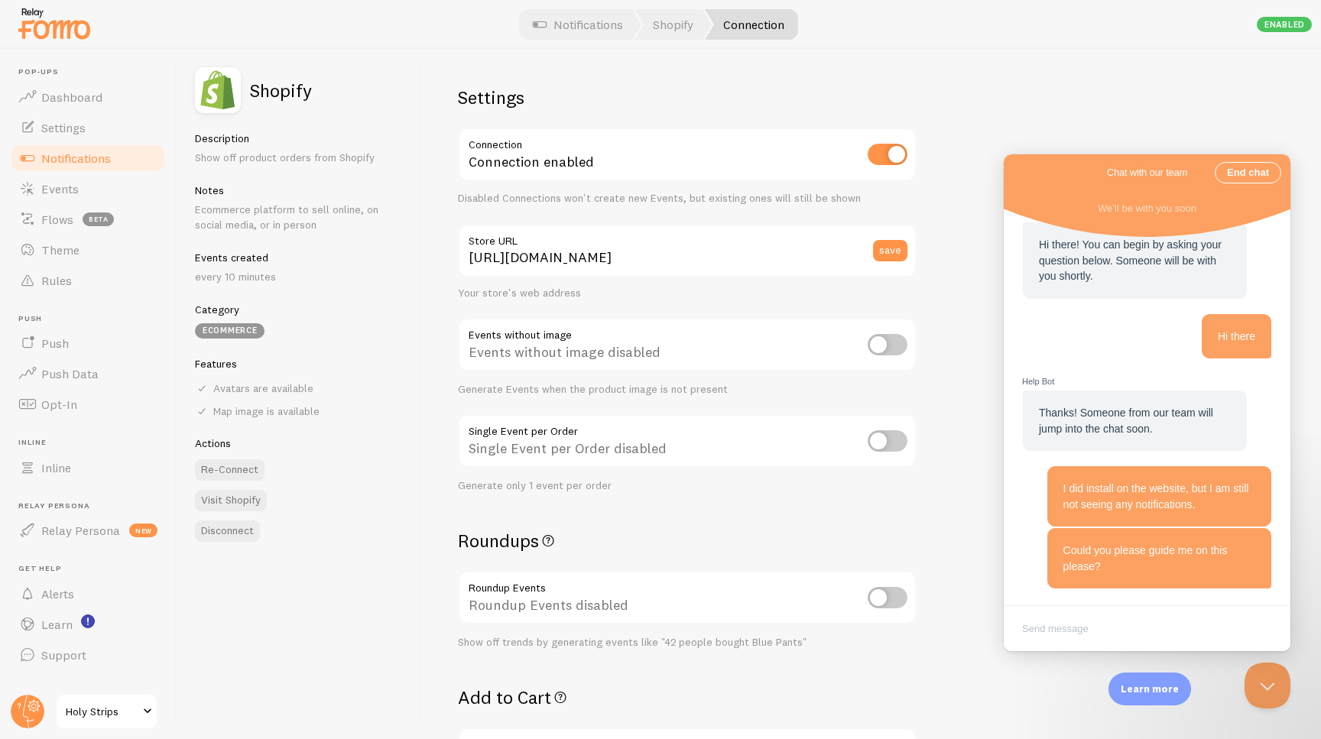
click at [890, 154] on input "checkbox" at bounding box center [888, 154] width 40 height 21
checkbox input "false"
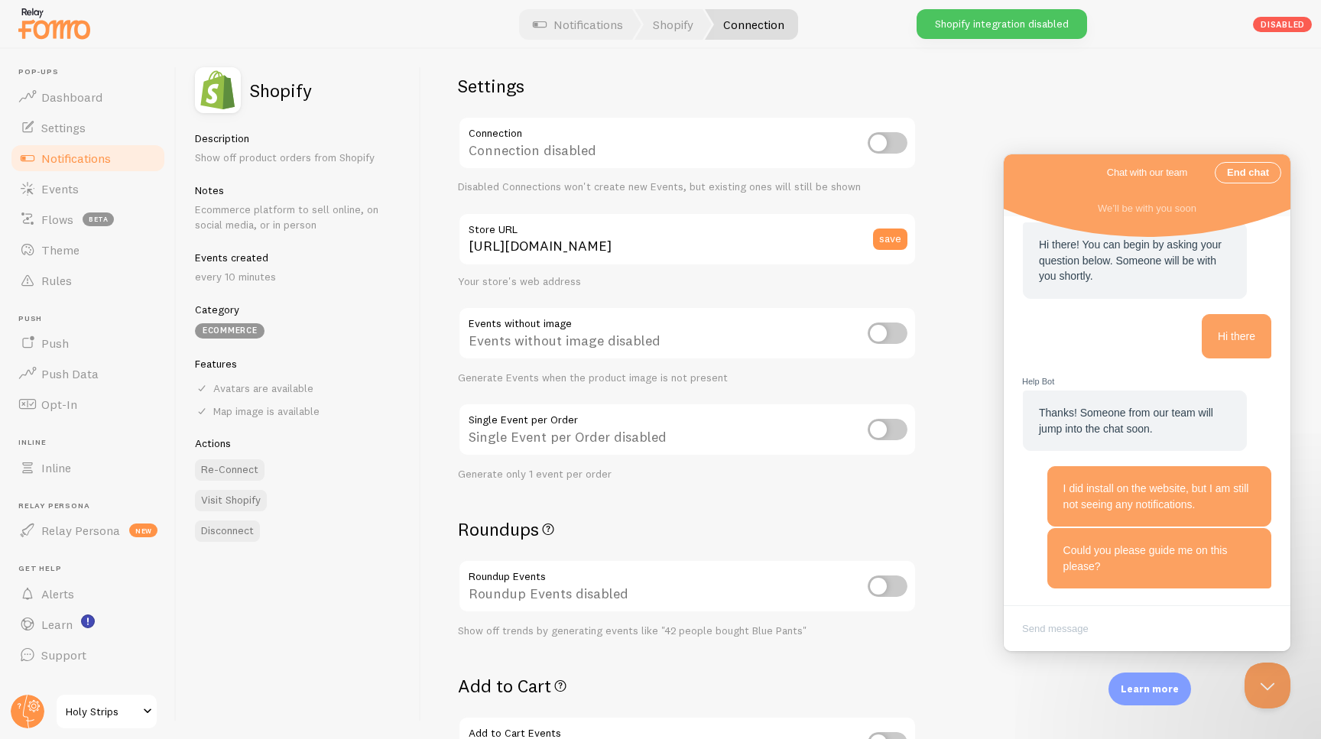
scroll to position [13, 0]
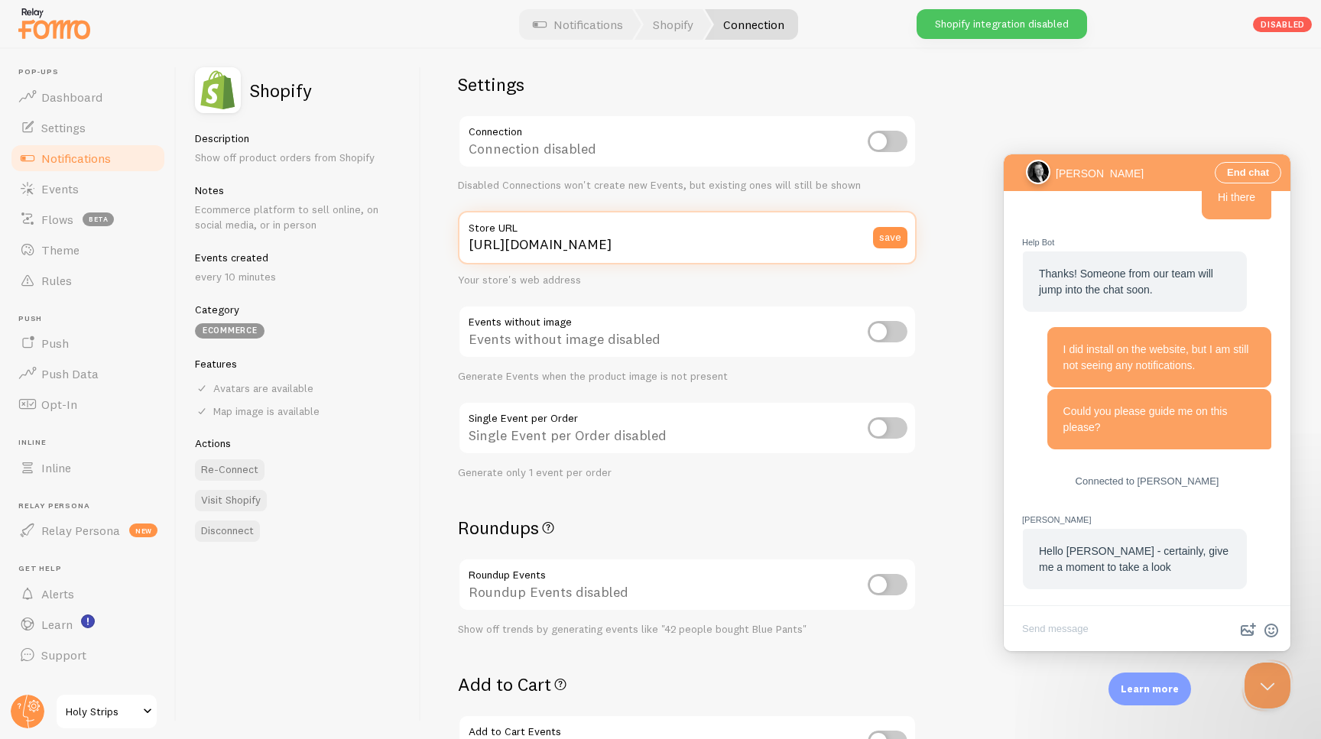
click at [647, 243] on input "https://holystrips.com" at bounding box center [687, 238] width 459 height 54
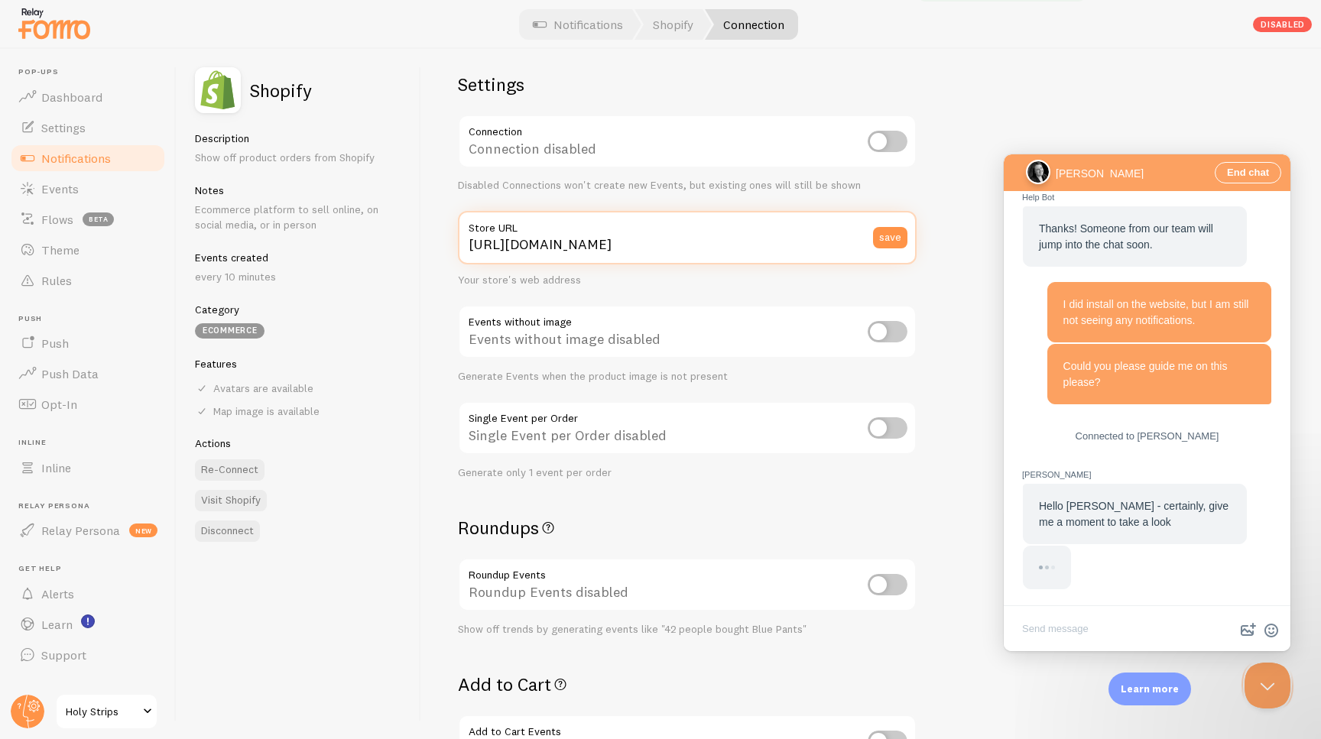
click at [647, 243] on input "https://holystrips.com" at bounding box center [687, 238] width 459 height 54
paste input "olystrips.myshopify"
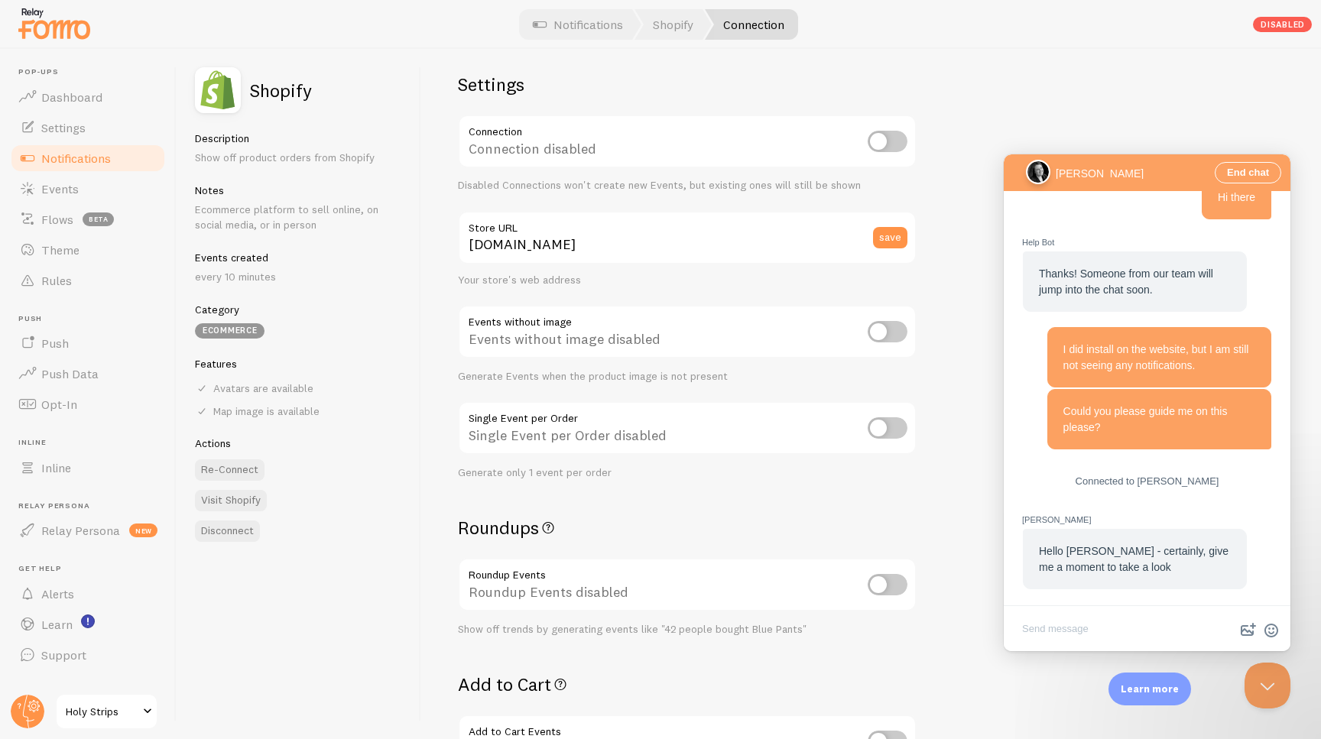
drag, startPoint x: 890, startPoint y: 242, endPoint x: 893, endPoint y: 272, distance: 29.9
click at [890, 242] on button "save" at bounding box center [890, 237] width 34 height 21
type input "https://holystrips.myshopify.com"
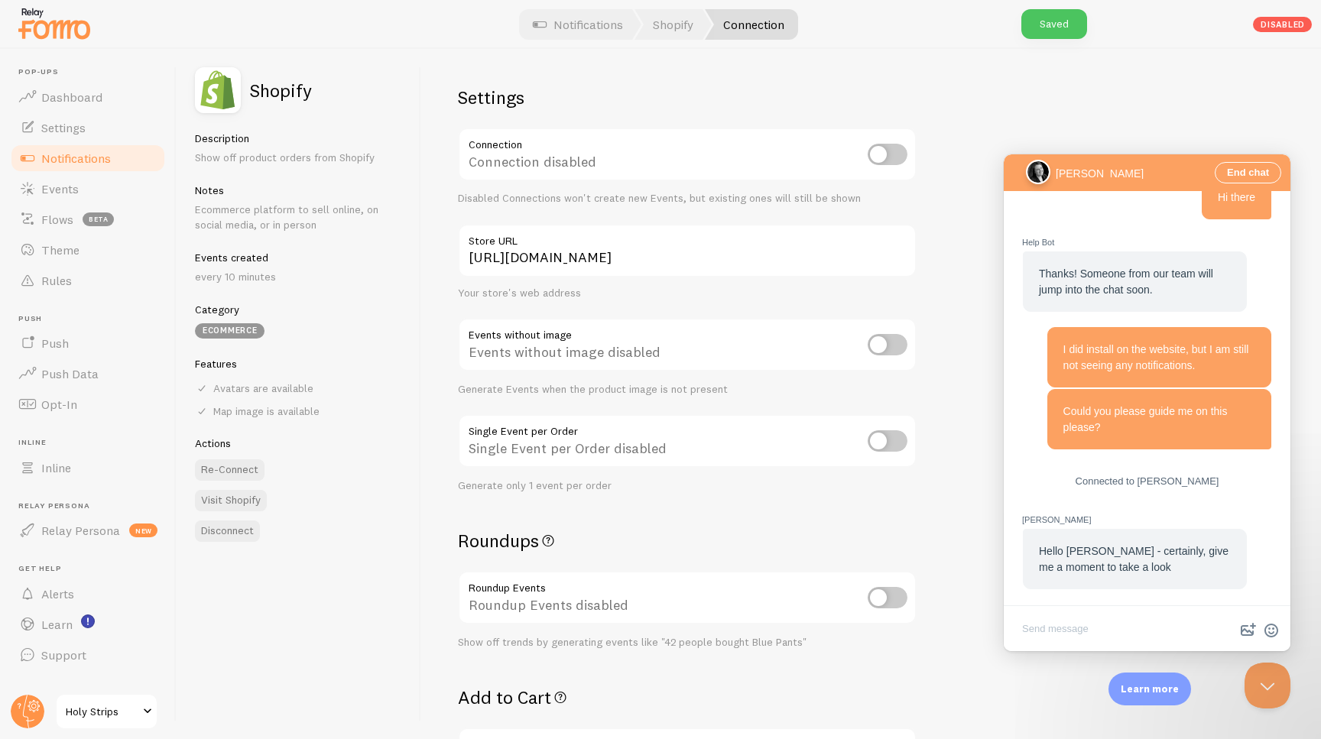
click at [882, 154] on input "checkbox" at bounding box center [888, 154] width 40 height 21
checkbox input "true"
click at [239, 466] on button "Re-Connect" at bounding box center [230, 469] width 70 height 21
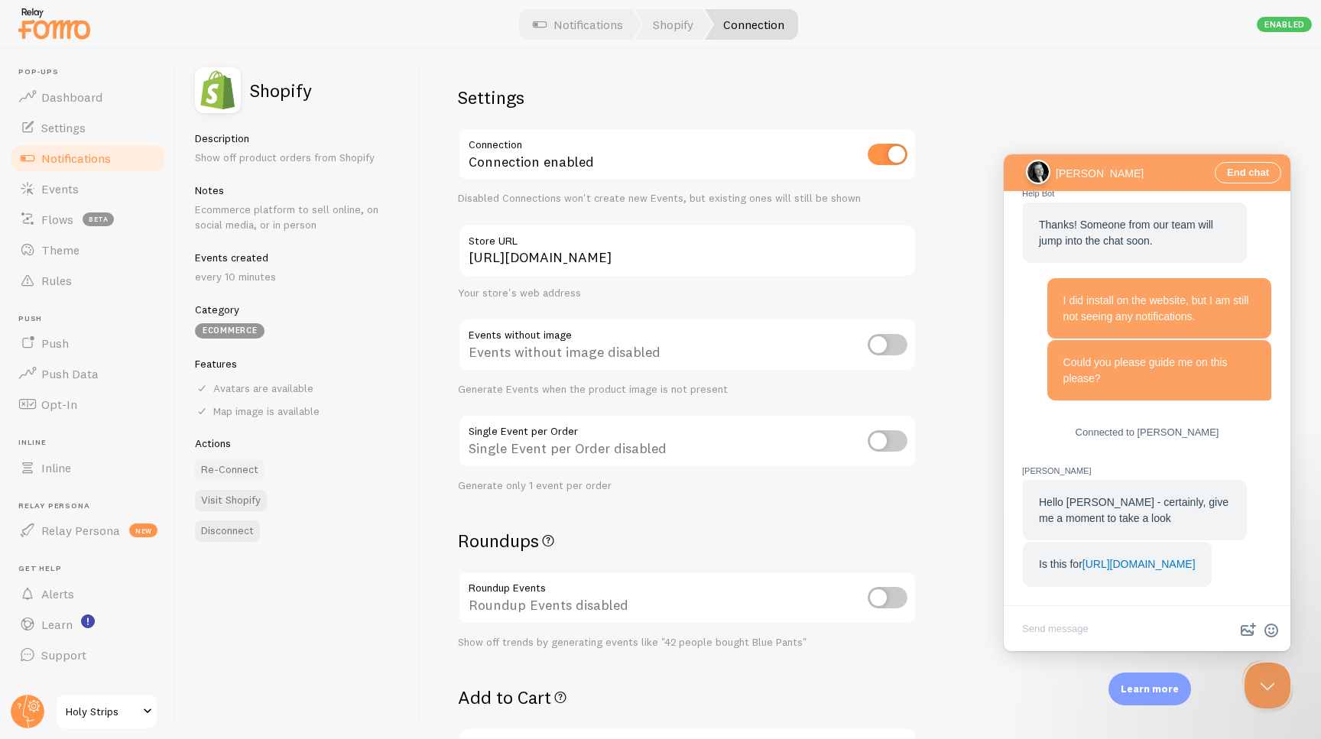
scroll to position [220, 0]
click at [1081, 623] on textarea "Write chat message" at bounding box center [1147, 630] width 281 height 36
type textarea "No, its for www.armoray.com"
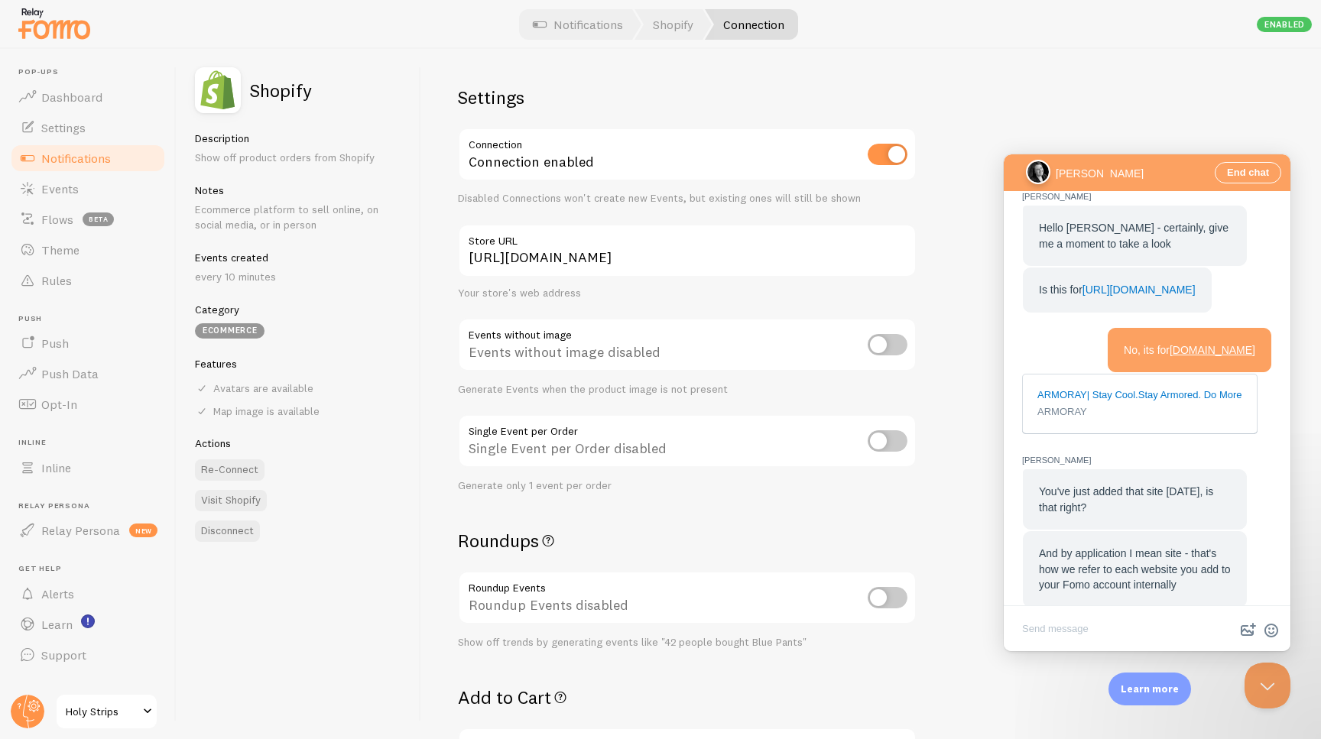
scroll to position [514, 0]
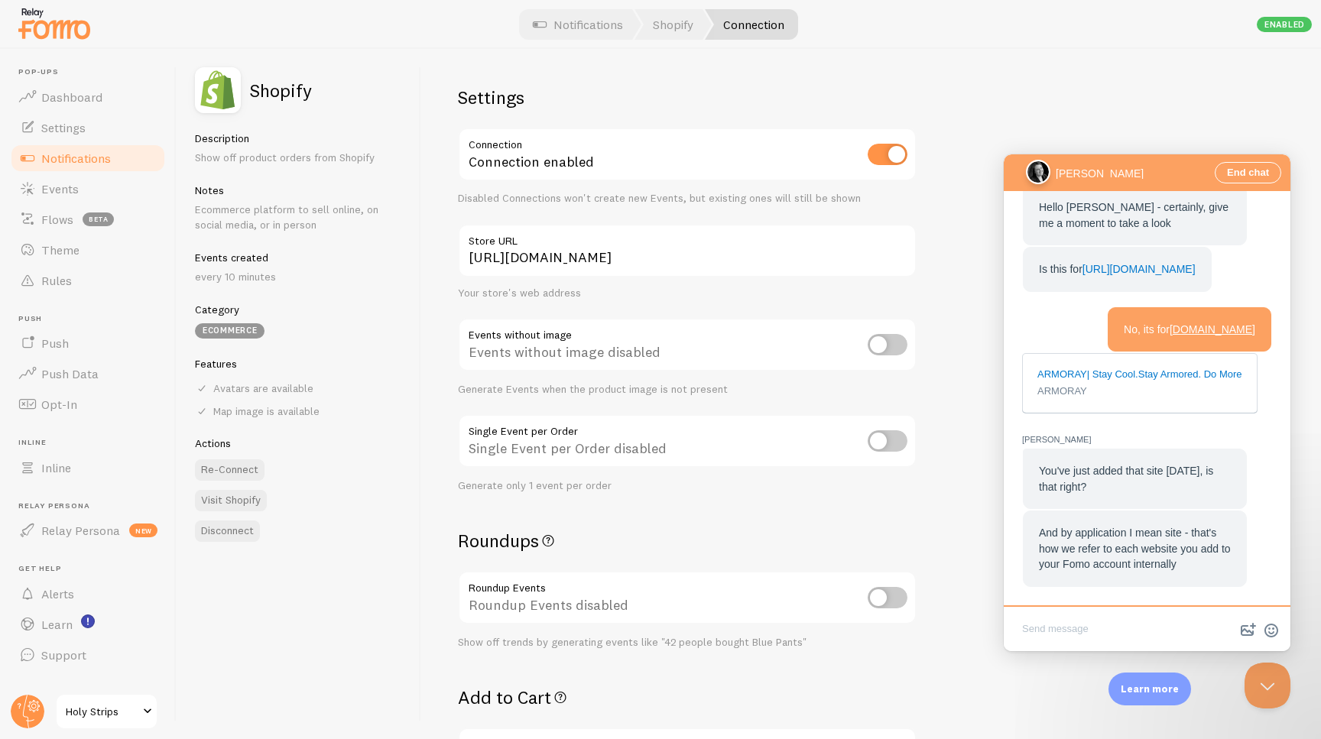
click at [1089, 619] on textarea "Write chat message" at bounding box center [1147, 630] width 281 height 36
type textarea "No, its been there for a while"
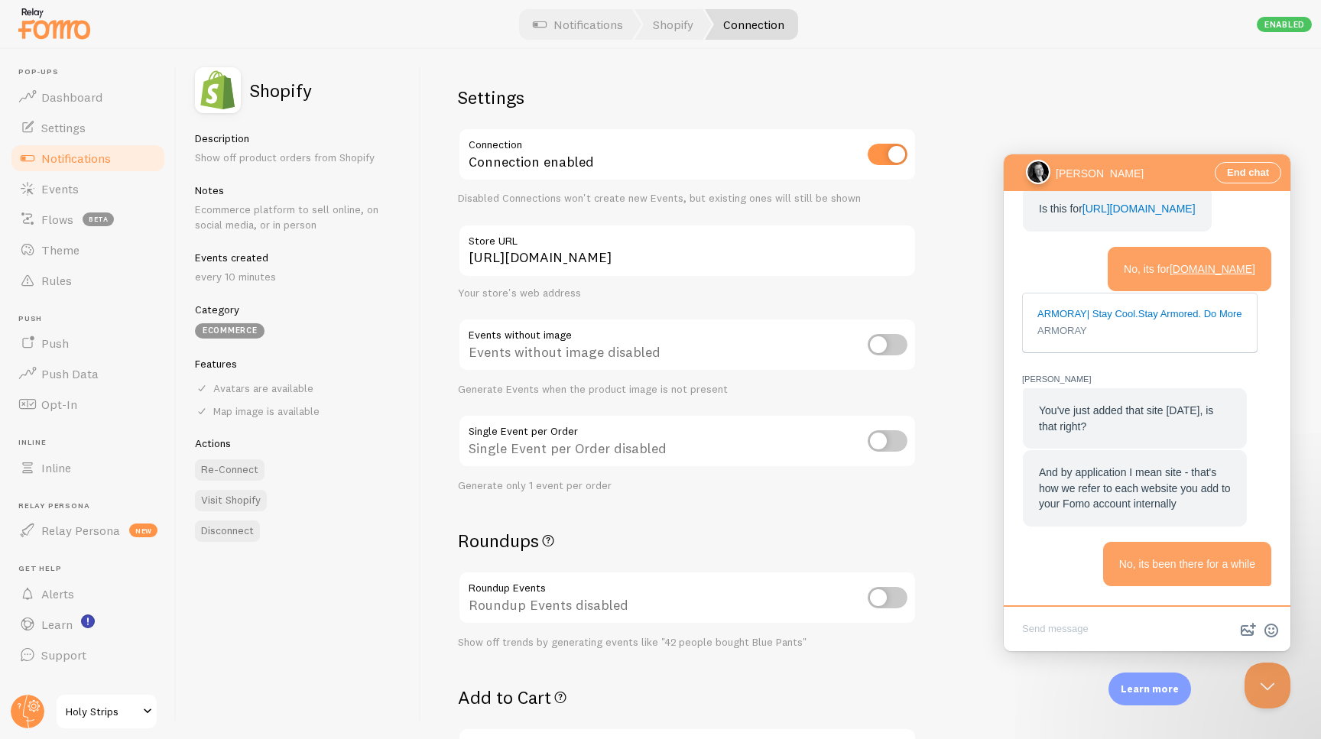
click at [113, 704] on span "Holy Strips" at bounding box center [102, 711] width 73 height 18
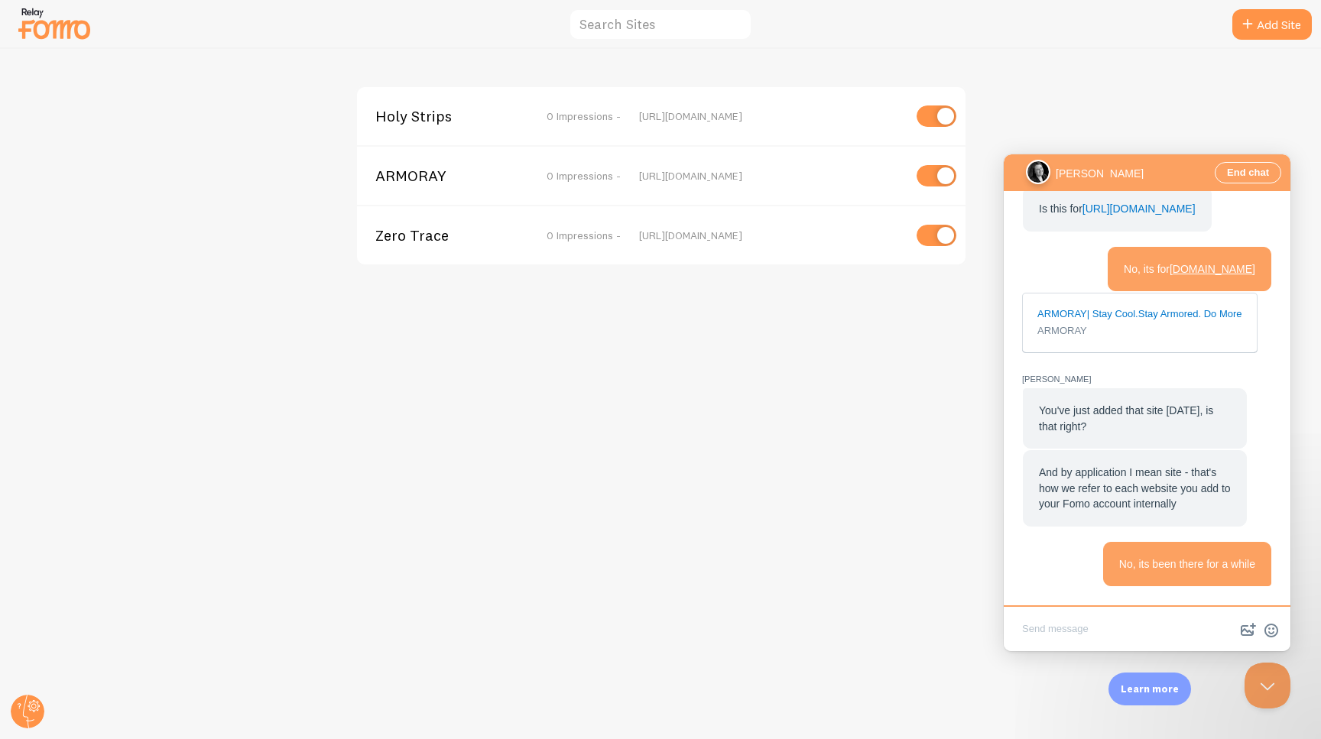
click at [1087, 632] on textarea "Write chat message" at bounding box center [1147, 630] width 281 height 36
type textarea "Armoray.com and Zerotraceliving.com"
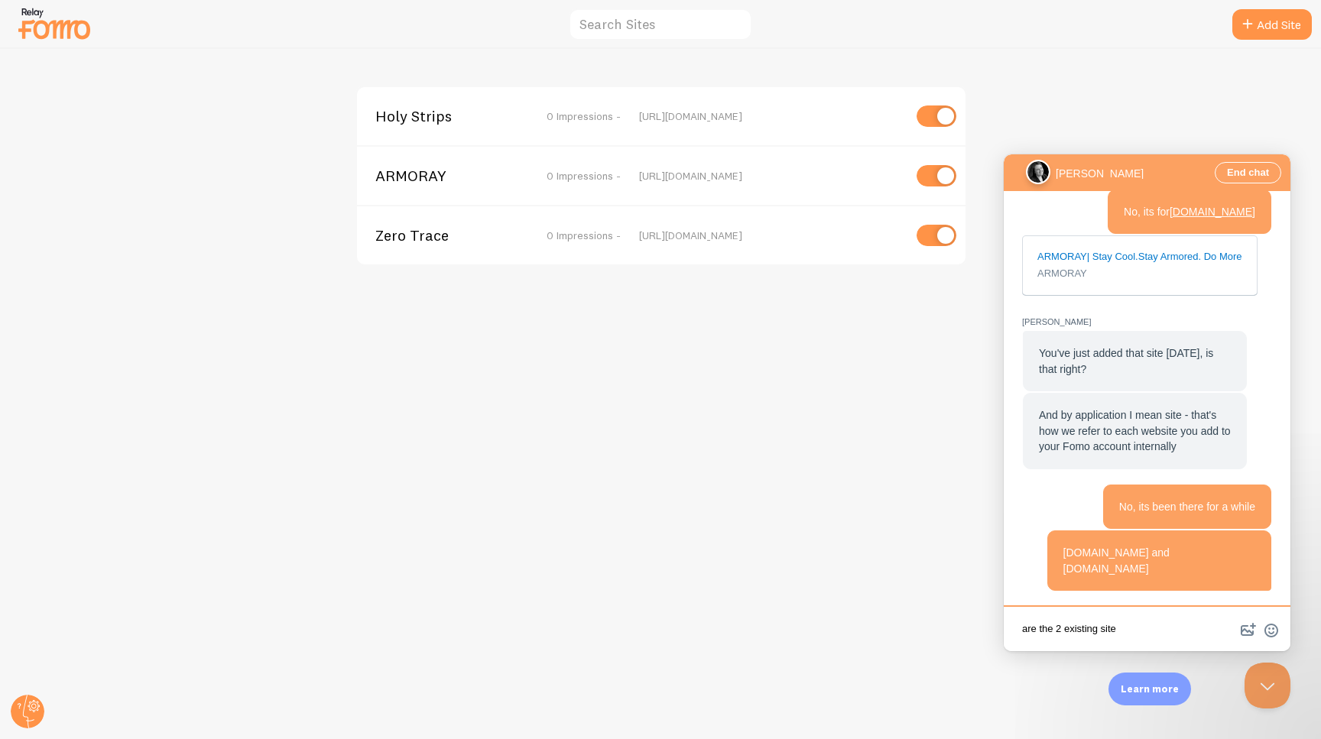
type textarea "are the 2 existing sites"
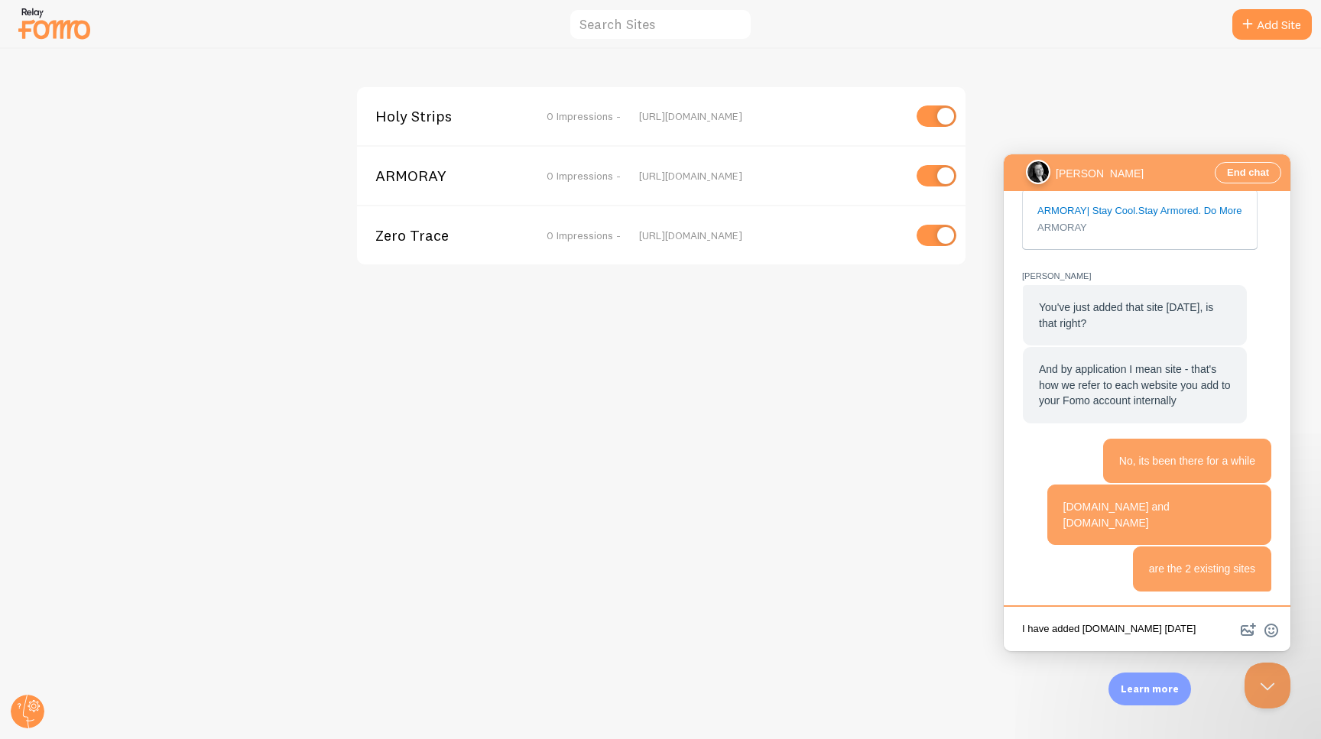
type textarea "I have added Holystrips.com today"
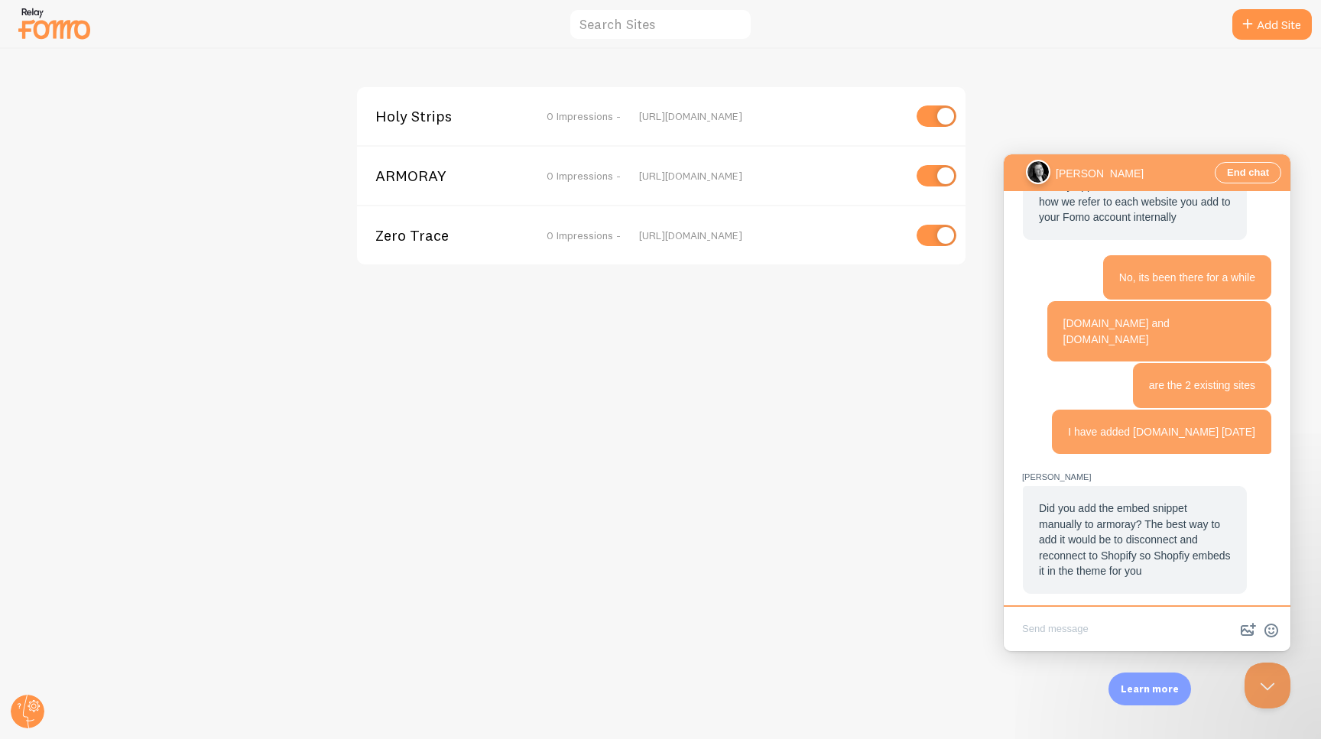
scroll to position [851, 0]
click at [512, 284] on div "Holy Strips 0 Impressions - https://holystrips.com ARMORAY 0 Impressions - http…" at bounding box center [661, 394] width 1320 height 690
click at [575, 180] on span "0 Impressions -" at bounding box center [584, 176] width 74 height 14
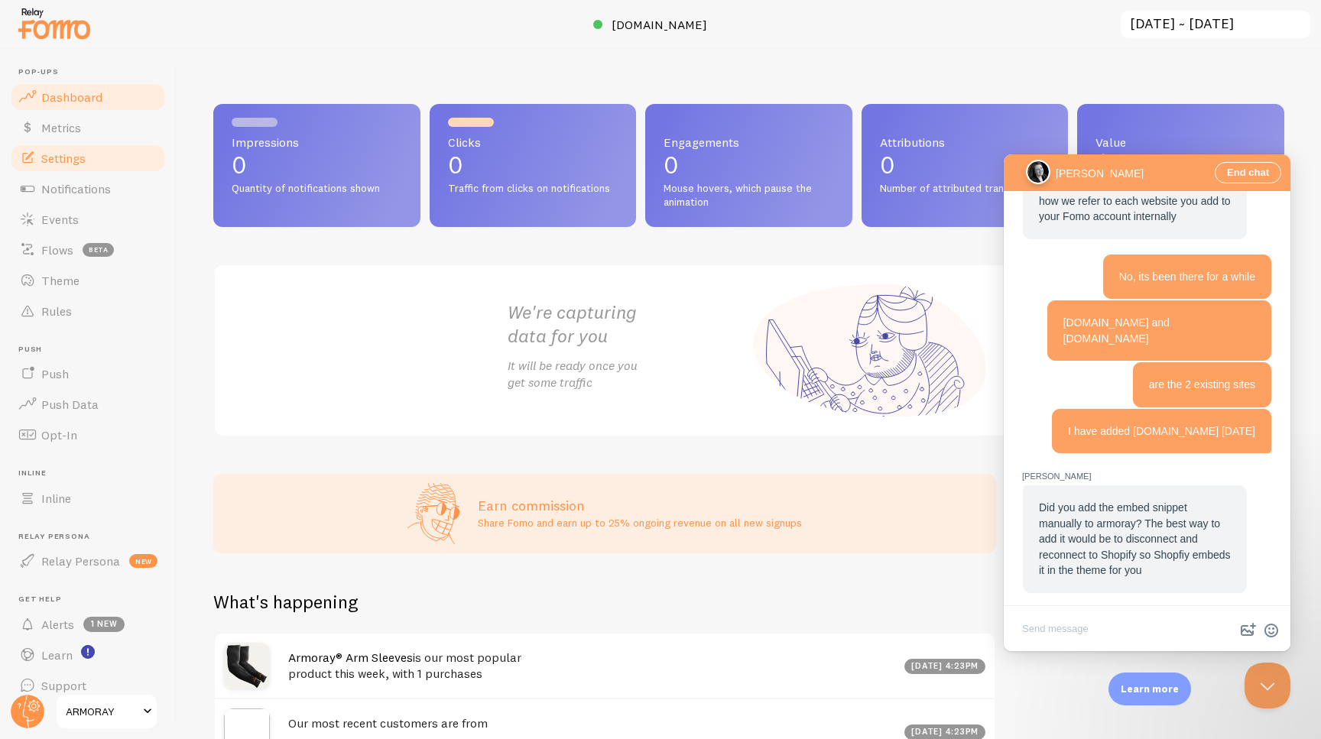
click at [86, 161] on span "Settings" at bounding box center [63, 158] width 44 height 15
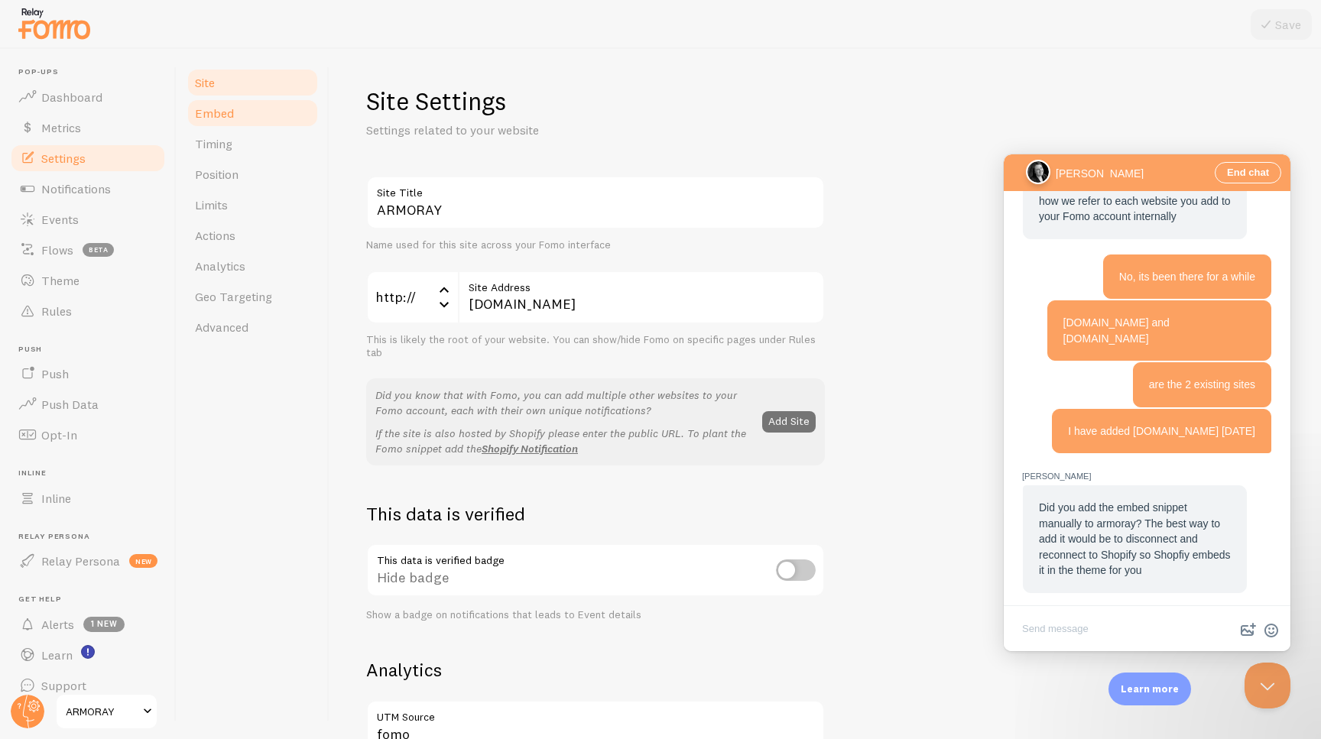
click at [229, 117] on span "Embed" at bounding box center [214, 112] width 39 height 15
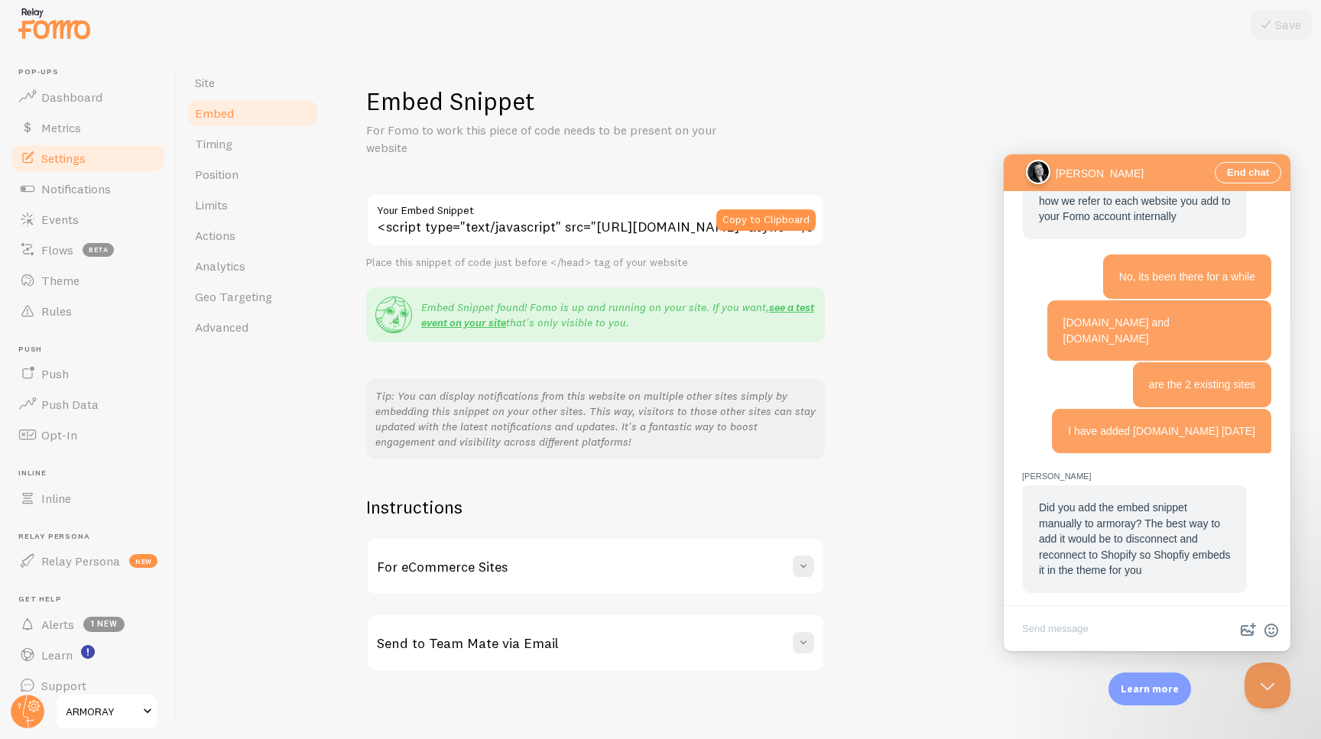
scroll to position [6, 0]
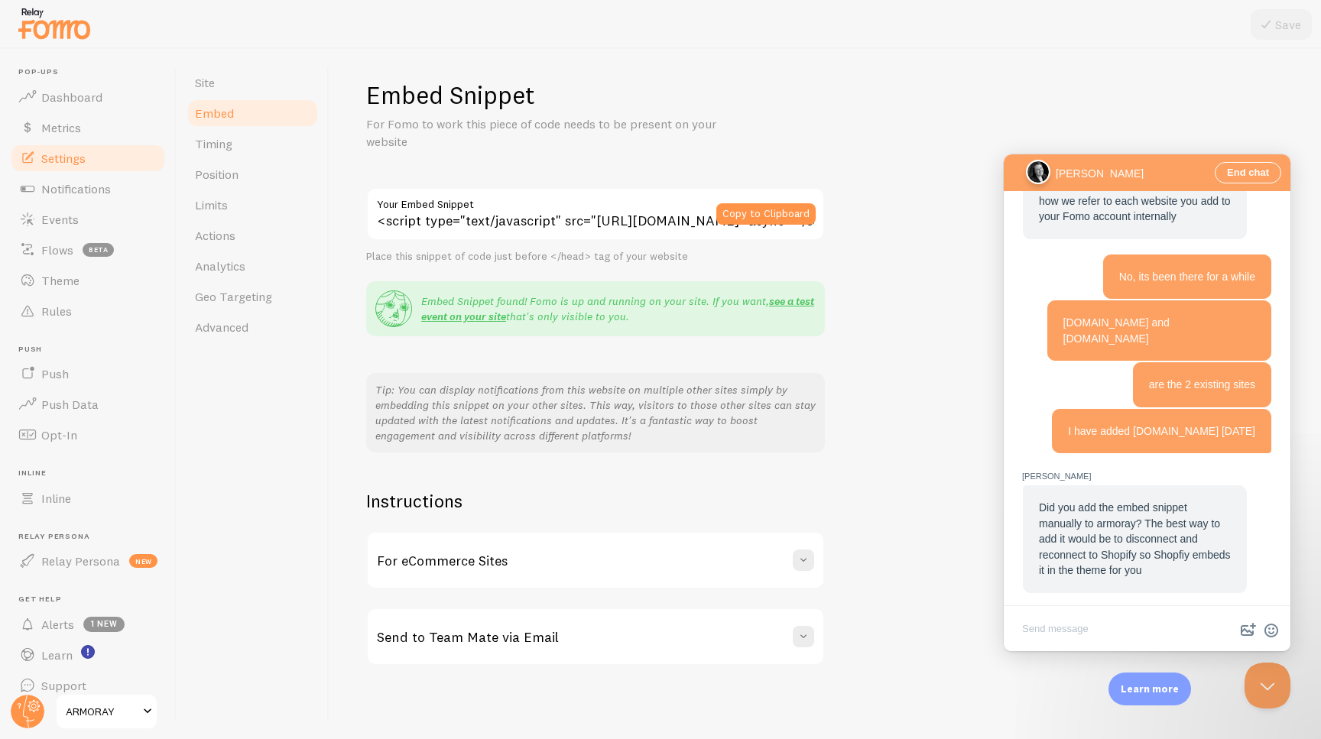
drag, startPoint x: 806, startPoint y: 553, endPoint x: 827, endPoint y: 533, distance: 29.7
click at [806, 553] on span at bounding box center [803, 560] width 15 height 15
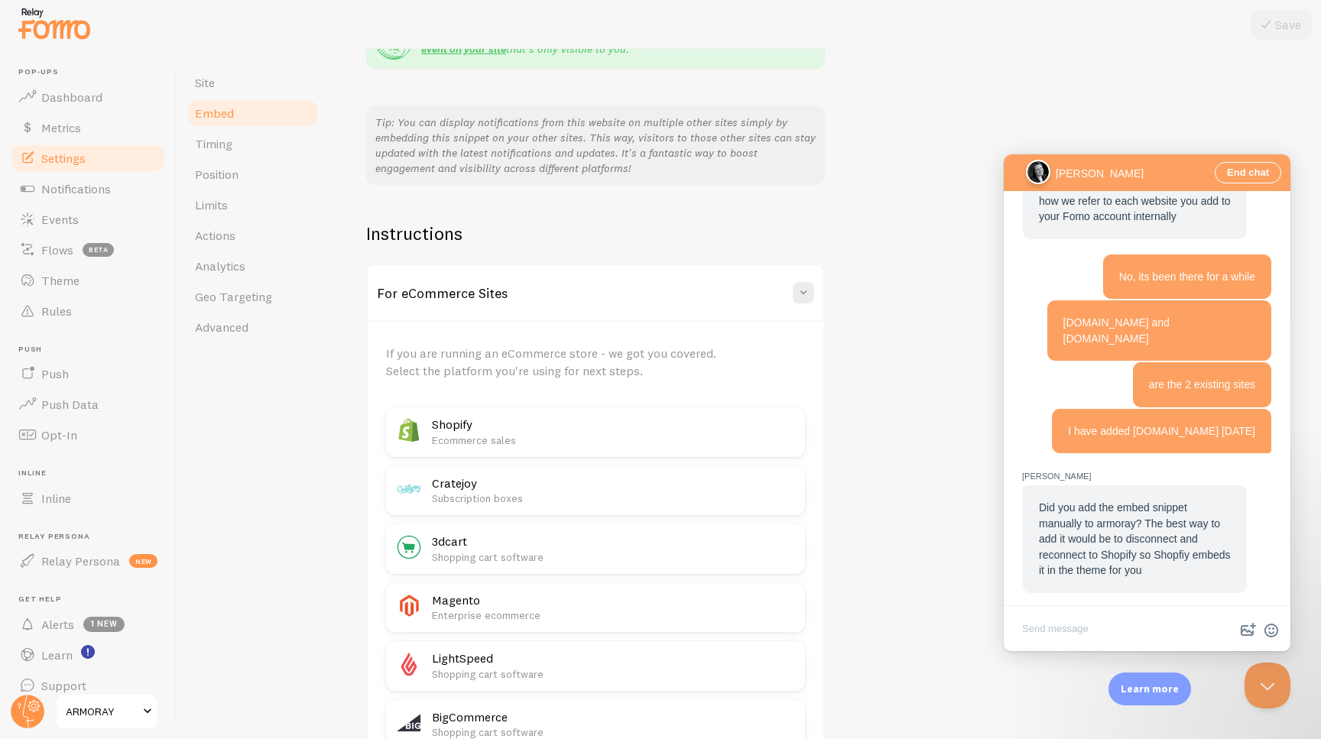
scroll to position [288, 0]
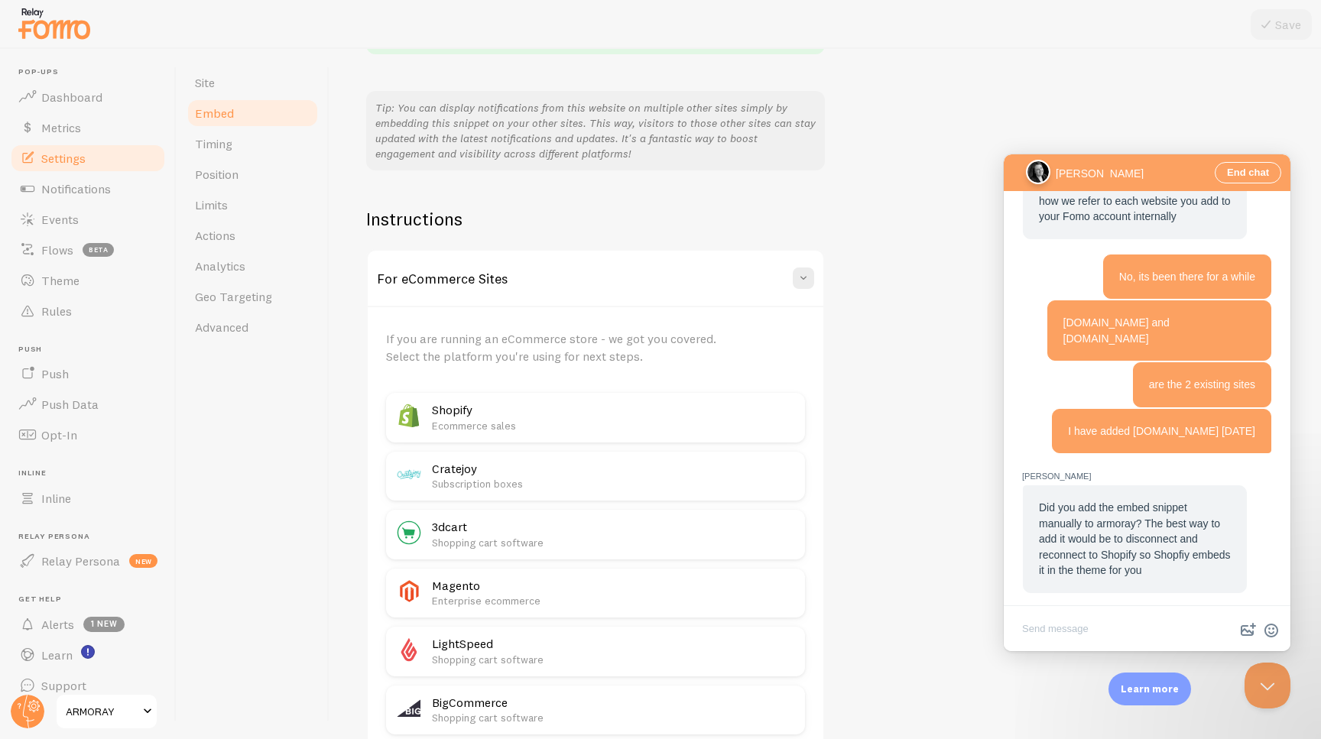
click at [530, 416] on h2 "Shopify" at bounding box center [614, 410] width 364 height 16
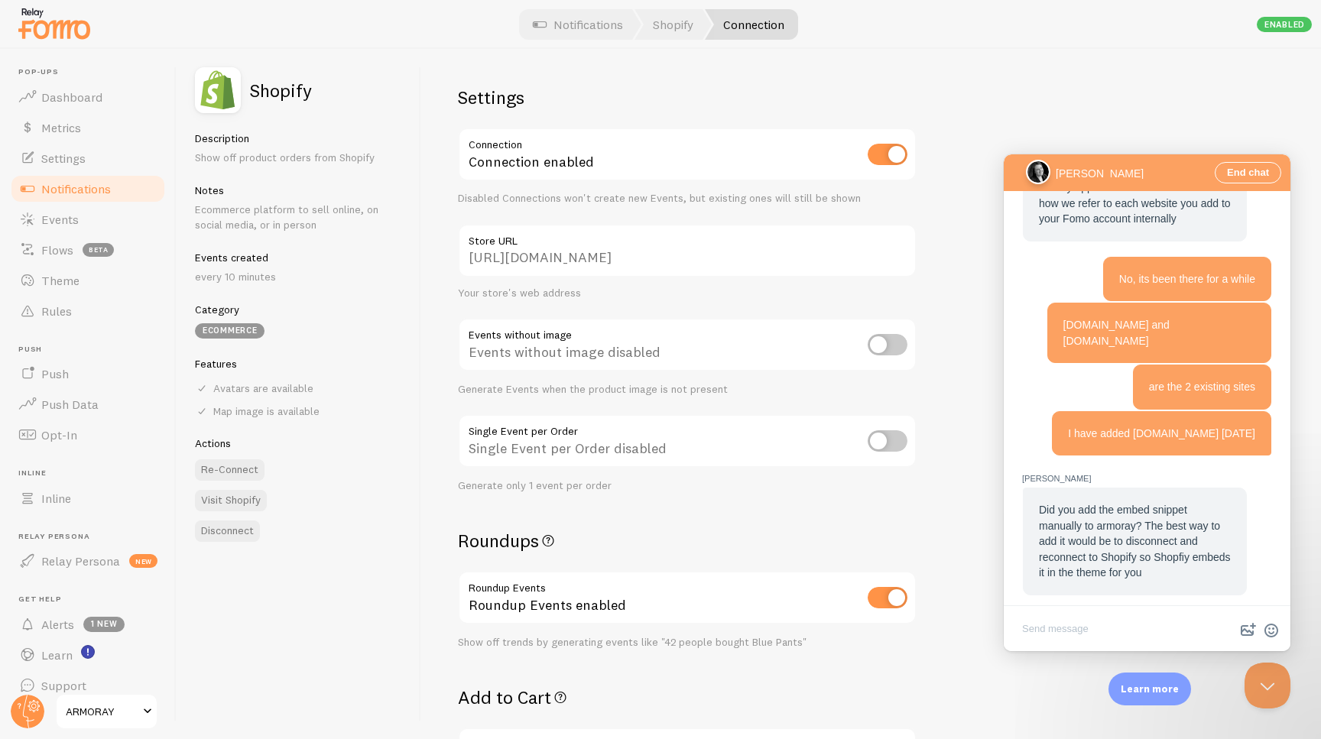
scroll to position [848, 0]
click at [1123, 631] on textarea "Write chat message" at bounding box center [1147, 630] width 281 height 36
type textarea "It is connected via Shopify app"
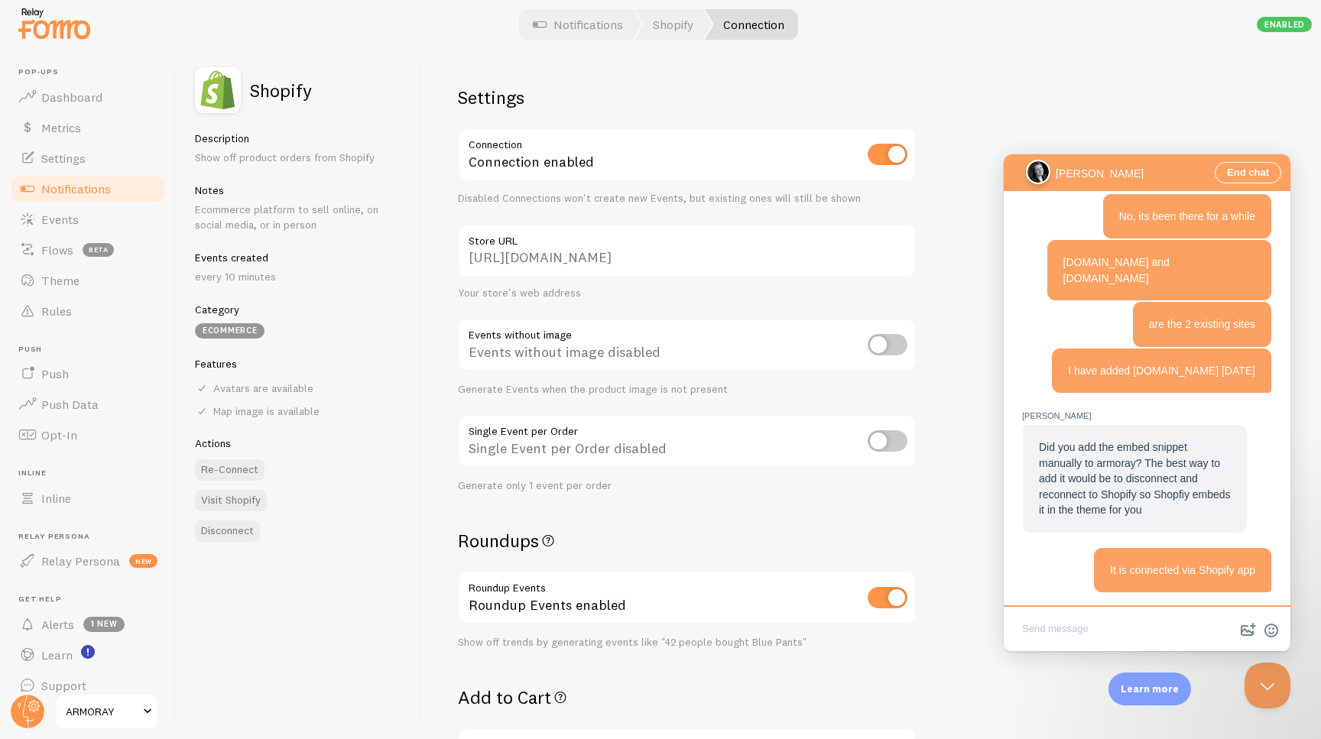
scroll to position [986, 0]
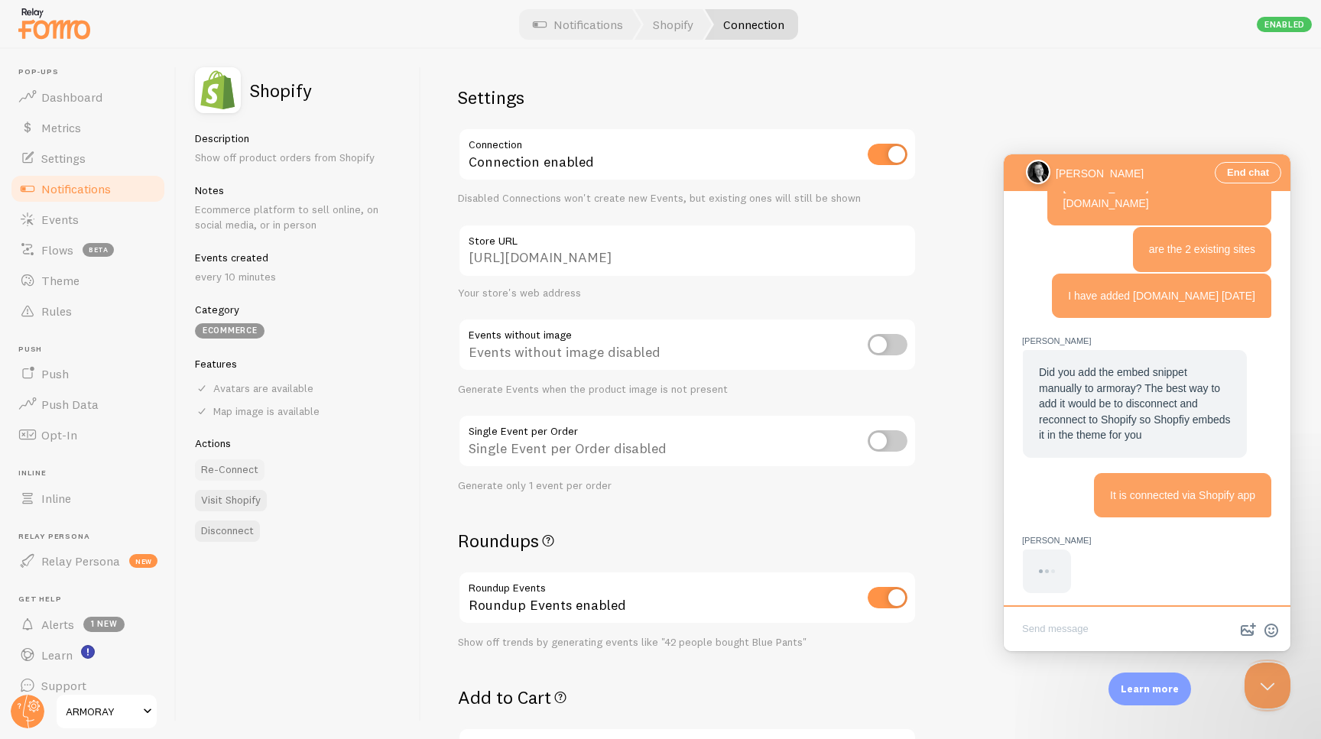
click at [224, 471] on button "Re-Connect" at bounding box center [230, 469] width 70 height 21
click at [225, 470] on button "Re-Connect" at bounding box center [230, 469] width 70 height 21
click at [327, 478] on div "Re-Connect" at bounding box center [298, 469] width 207 height 21
